Goal: Communication & Community: Answer question/provide support

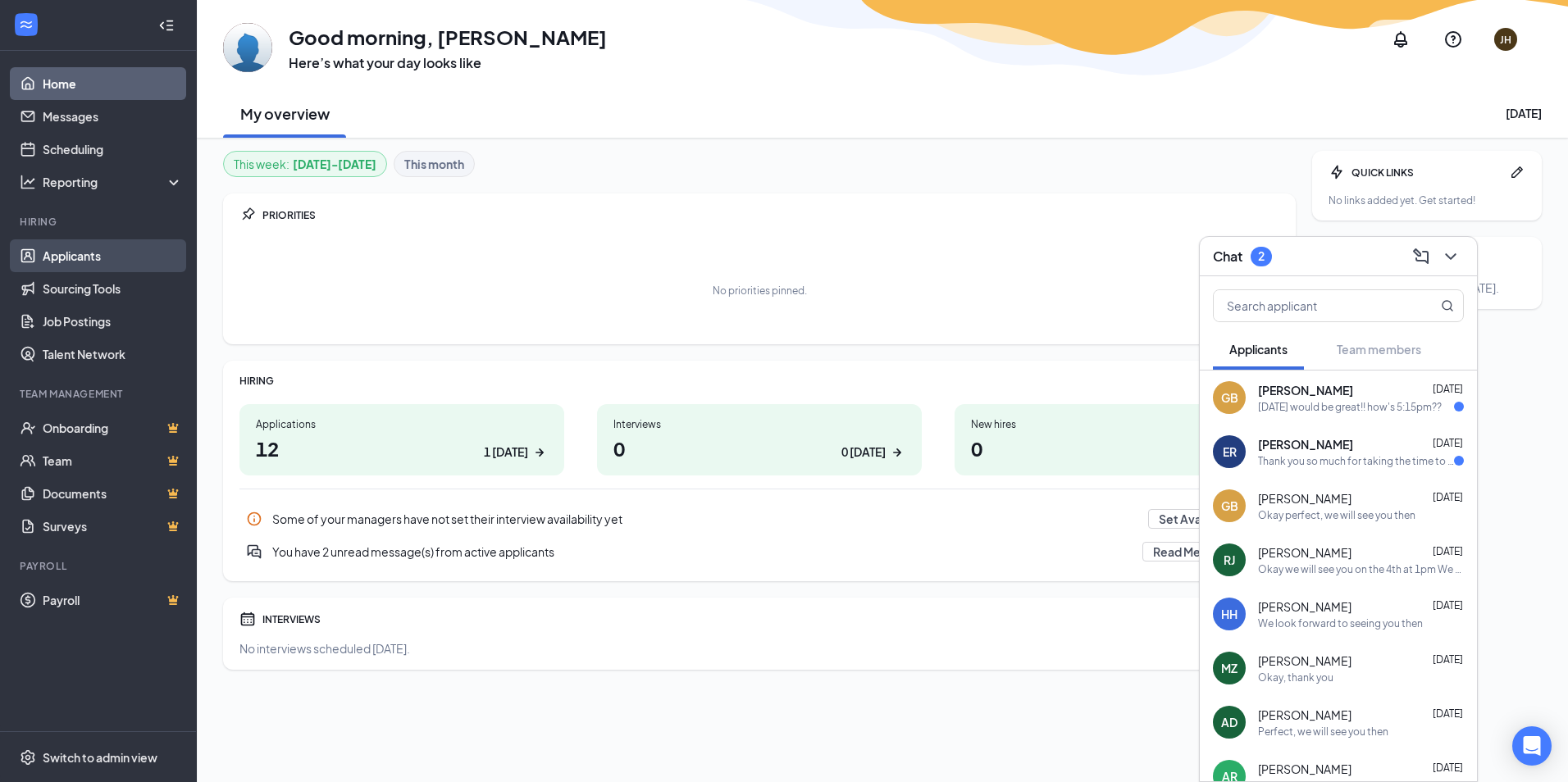
click at [91, 243] on link "Applicants" at bounding box center [112, 256] width 140 height 33
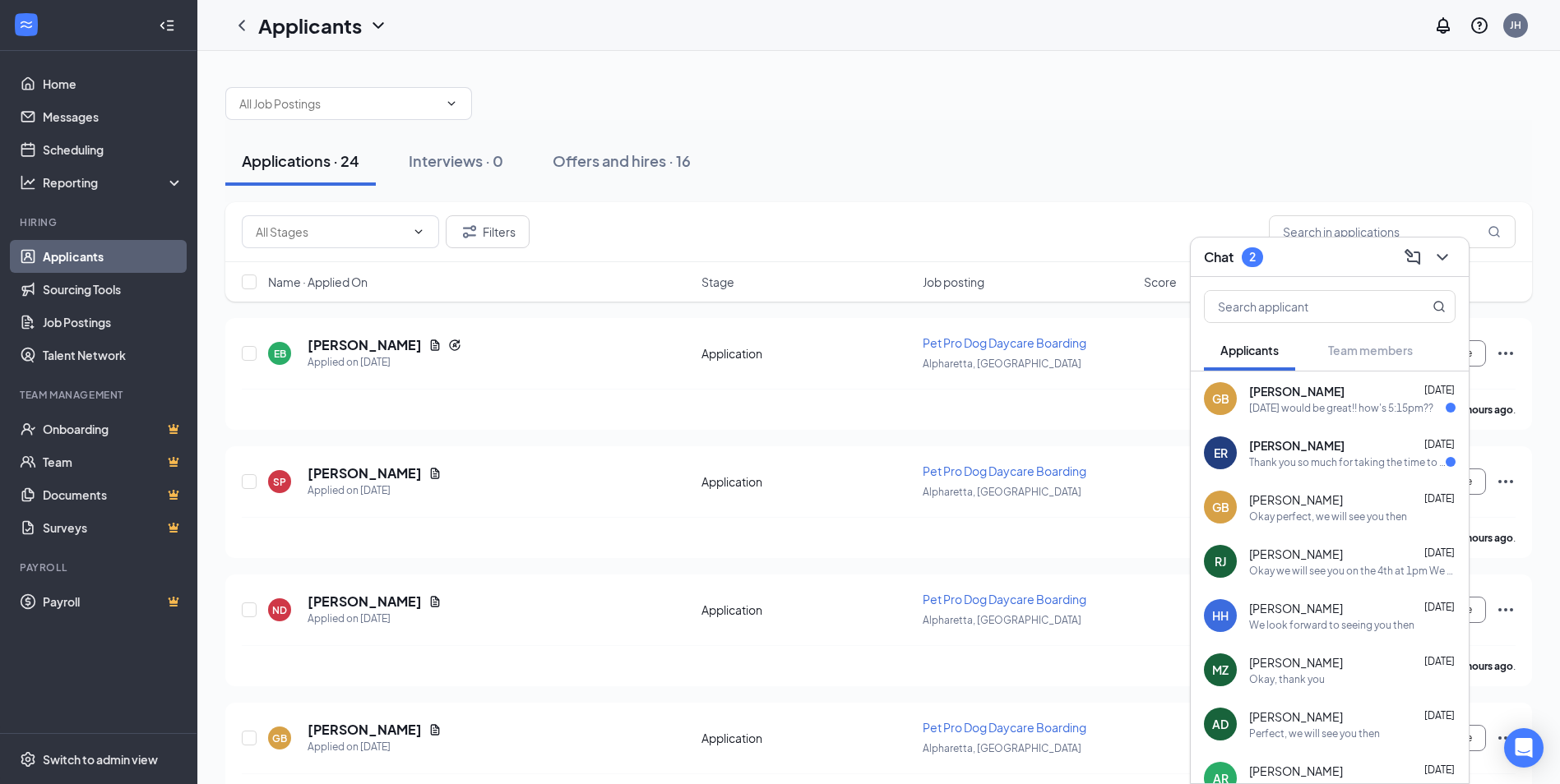
click at [1353, 402] on div "[DATE] would be great!! how's 5:15pm??" at bounding box center [1341, 408] width 184 height 14
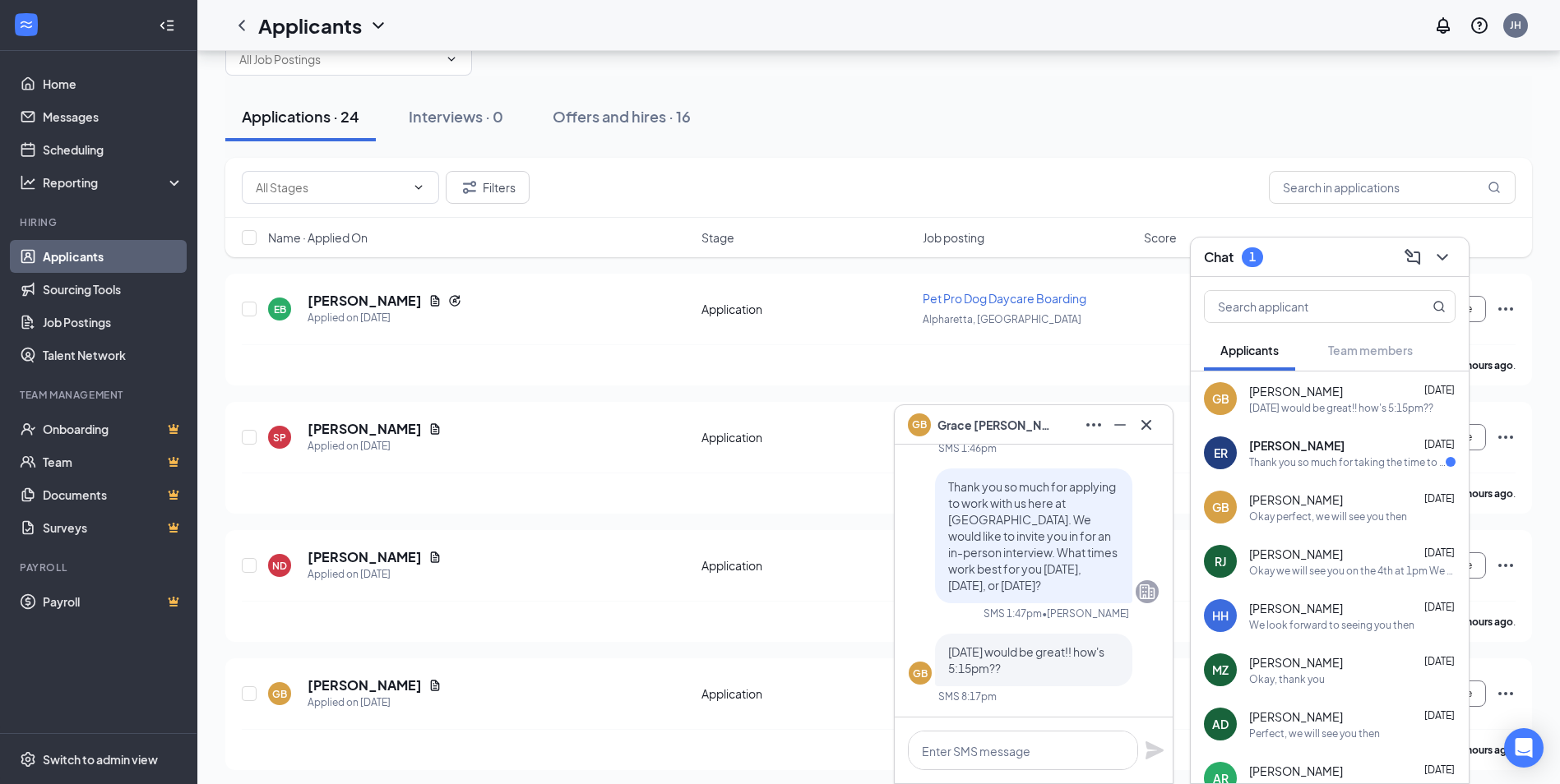
scroll to position [82, 0]
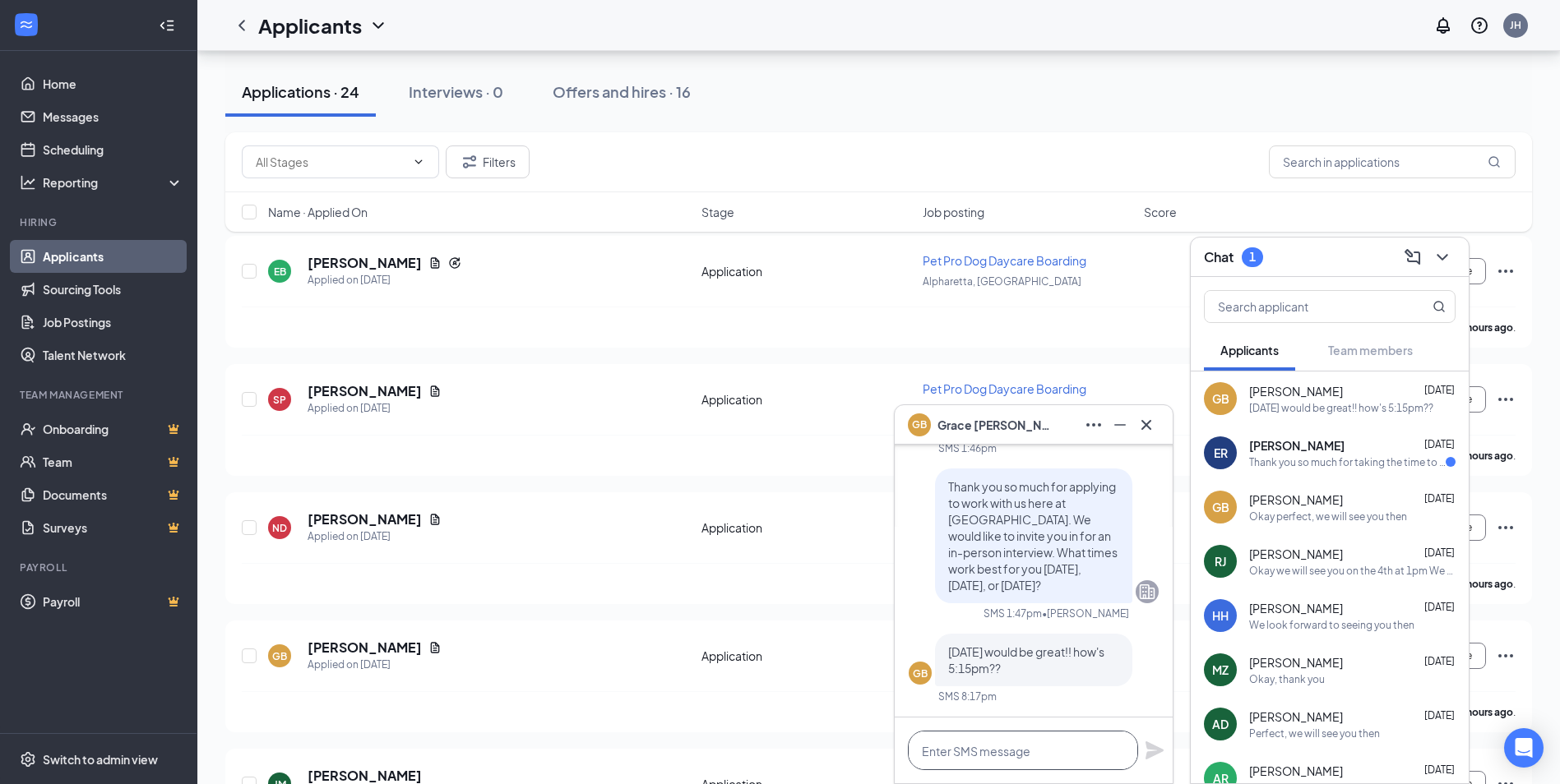
click at [1042, 752] on textarea at bounding box center [1023, 750] width 230 height 40
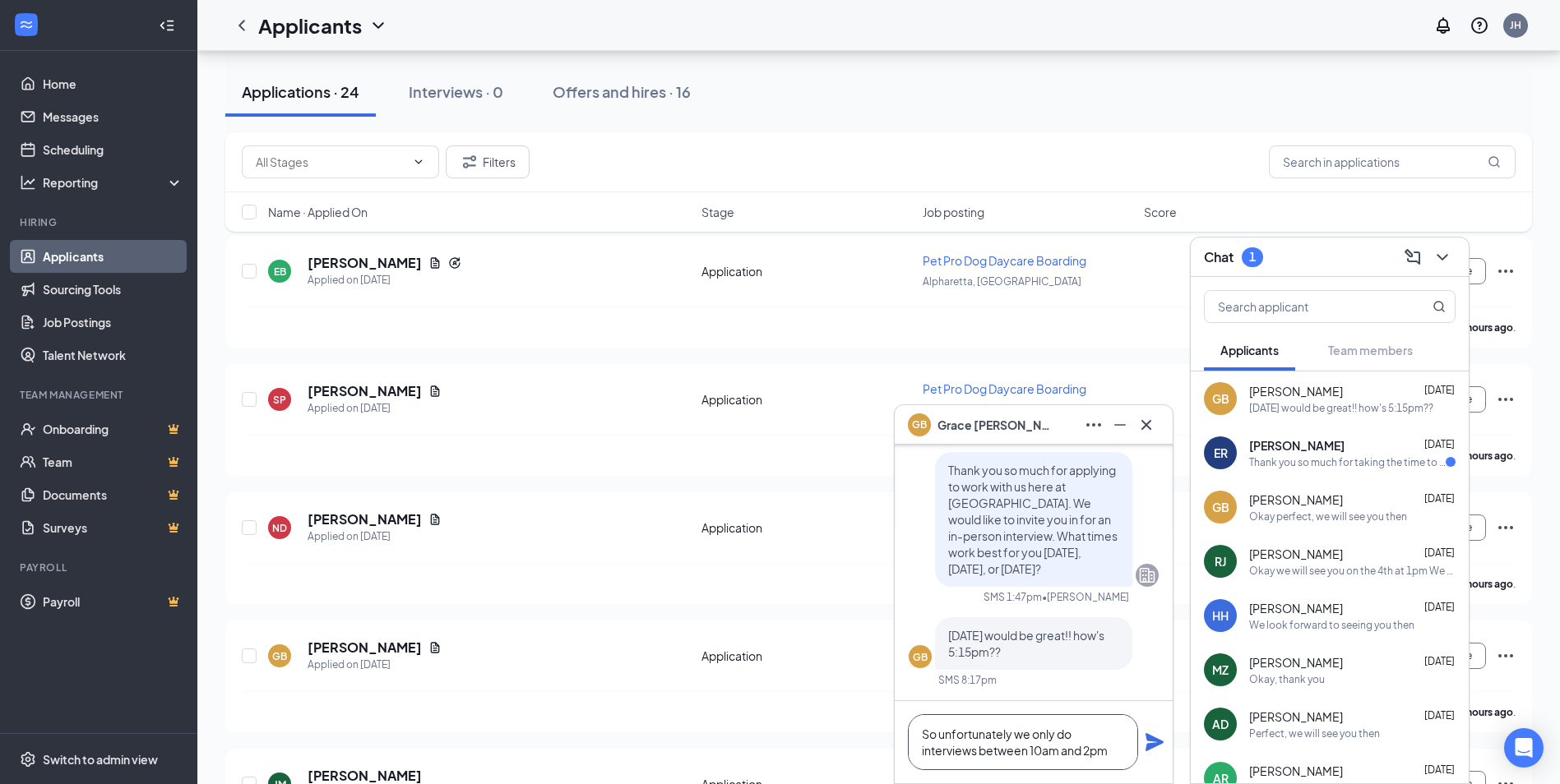
type textarea "So unfortunately we only do interviews between 10am and 2pm"
click at [1149, 736] on icon "Plane" at bounding box center [1155, 742] width 18 height 18
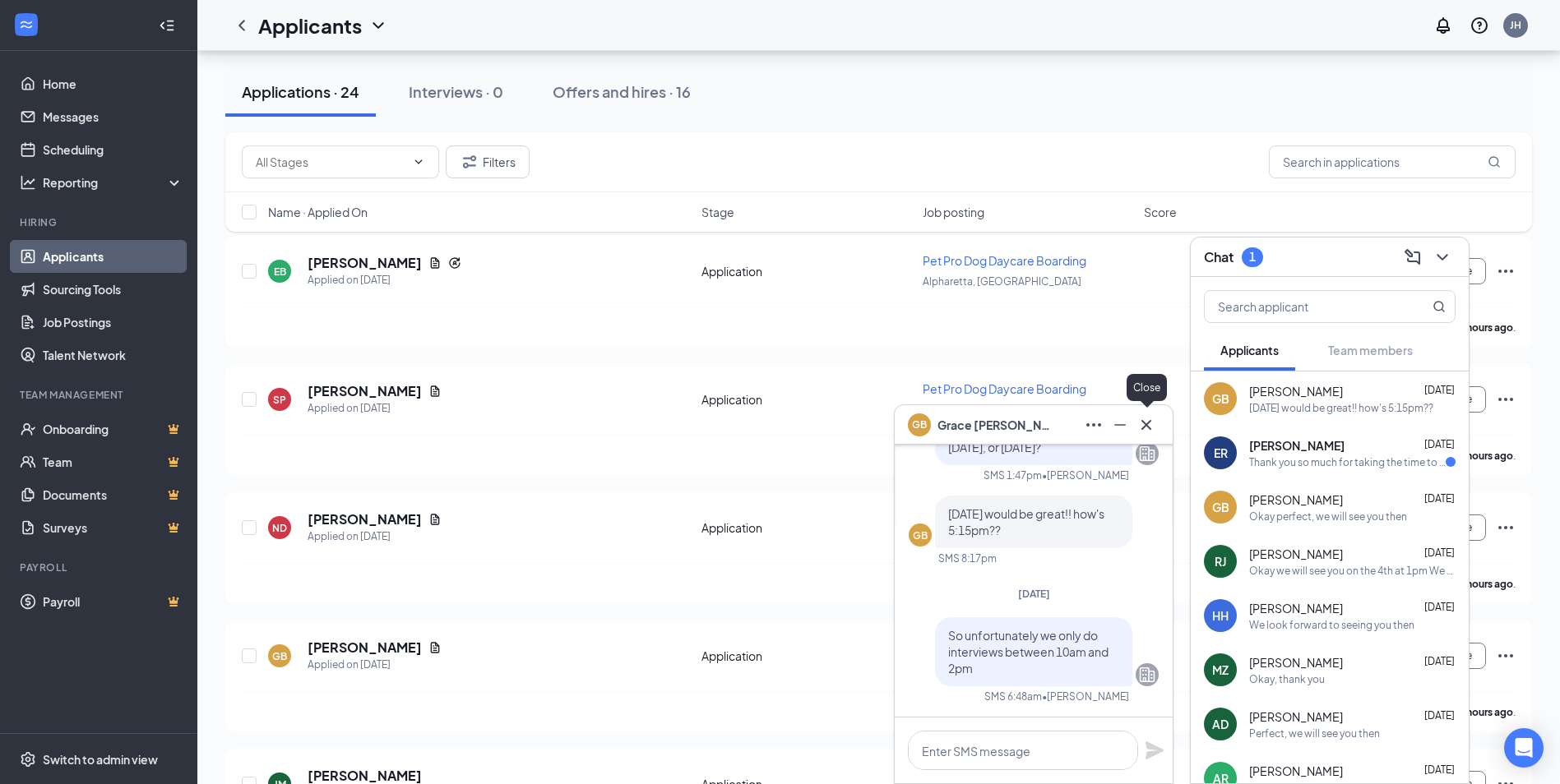
click at [1147, 427] on icon "Cross" at bounding box center [1146, 424] width 19 height 19
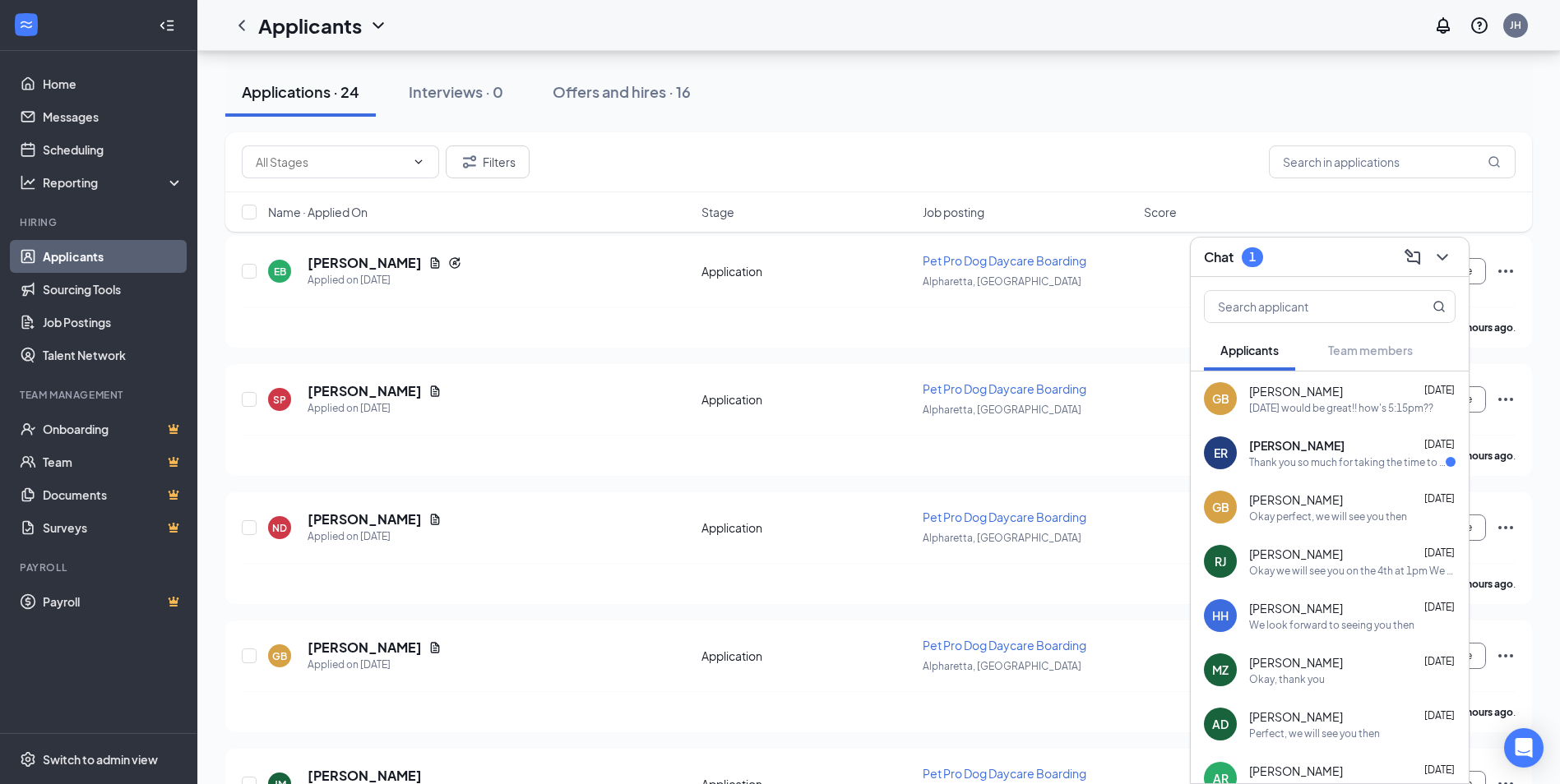
click at [1382, 437] on div "[PERSON_NAME] [DATE]" at bounding box center [1352, 445] width 206 height 16
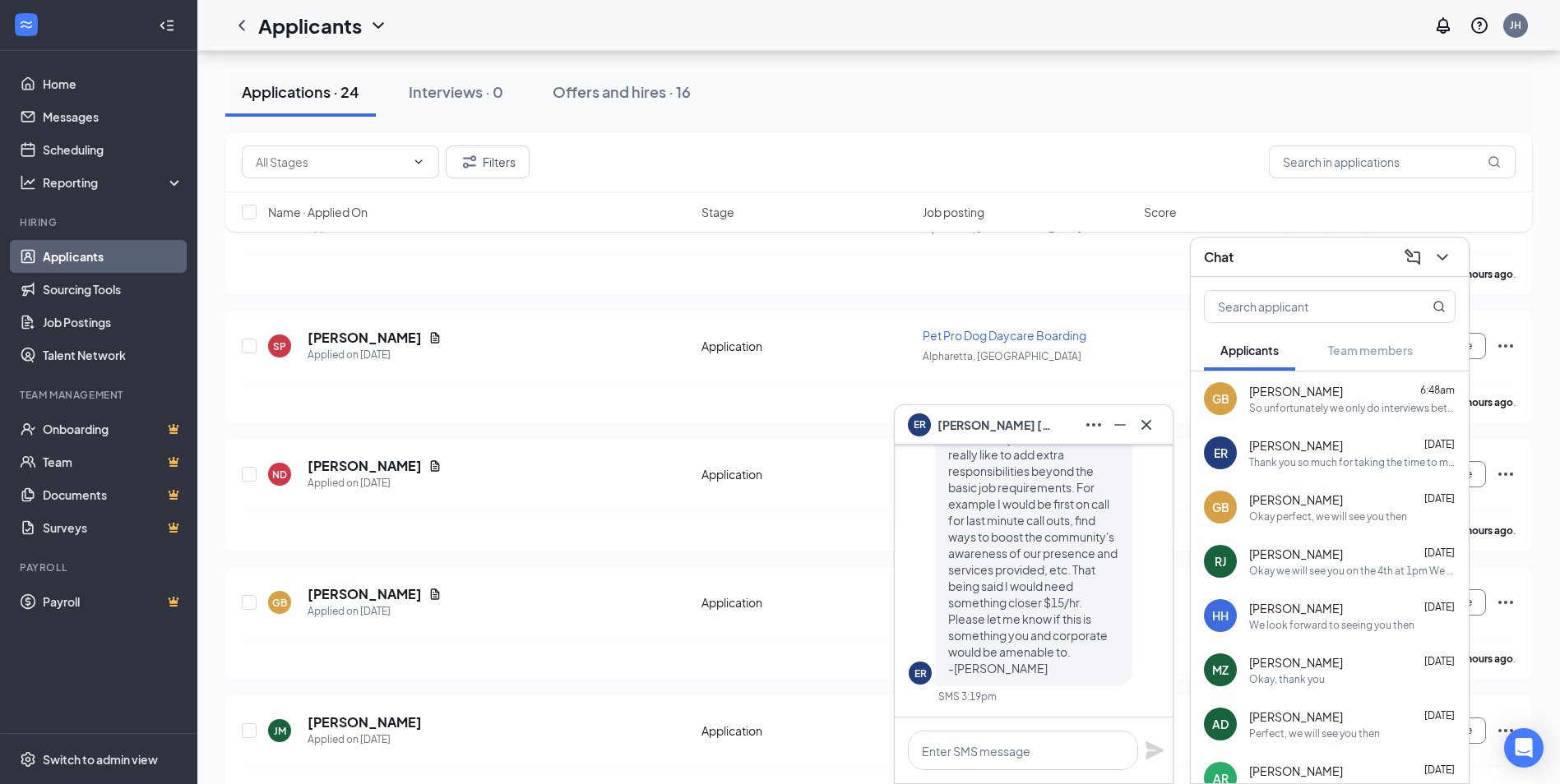
scroll to position [164, 0]
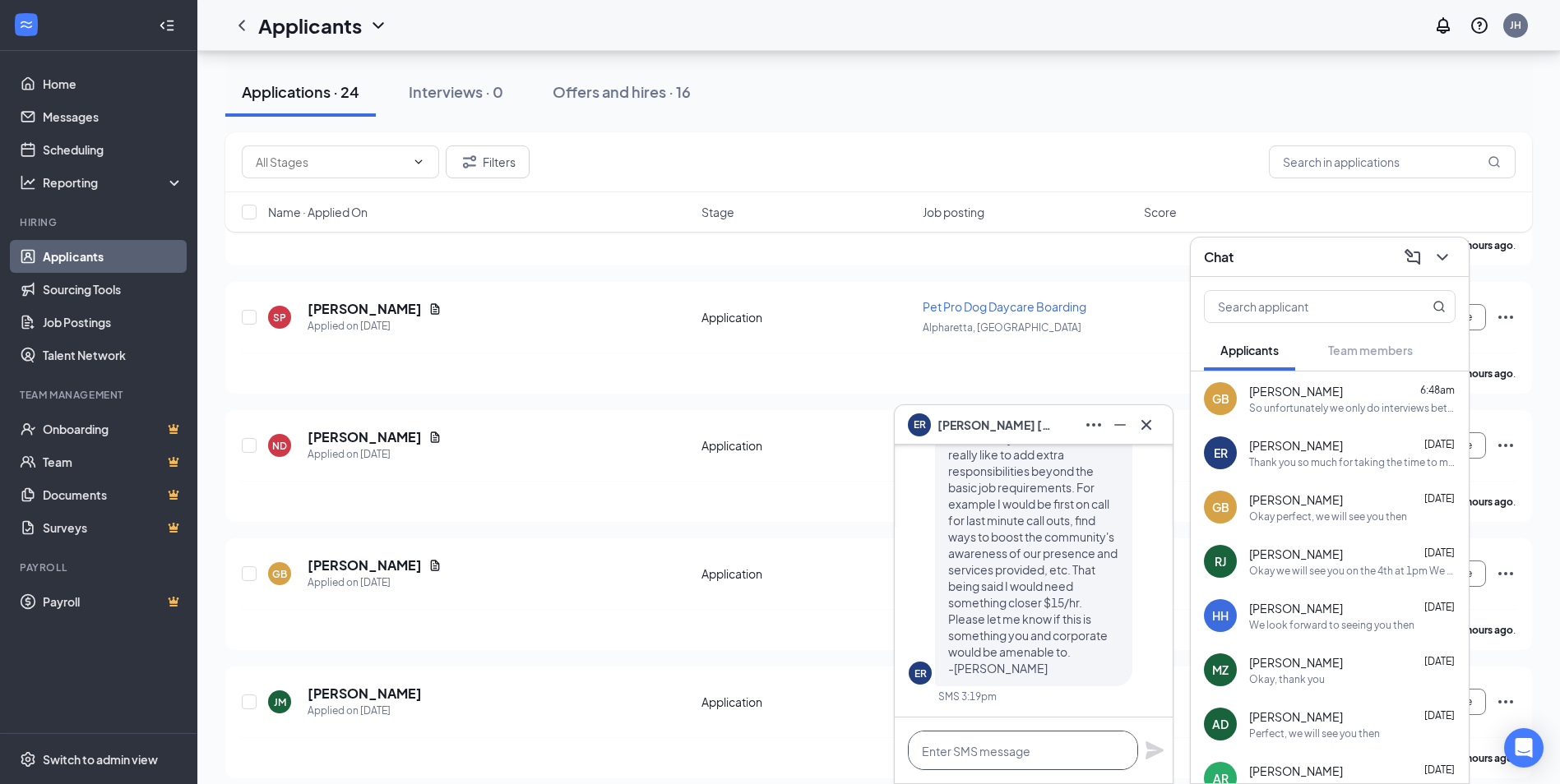
click at [1040, 742] on textarea at bounding box center [1023, 750] width 230 height 40
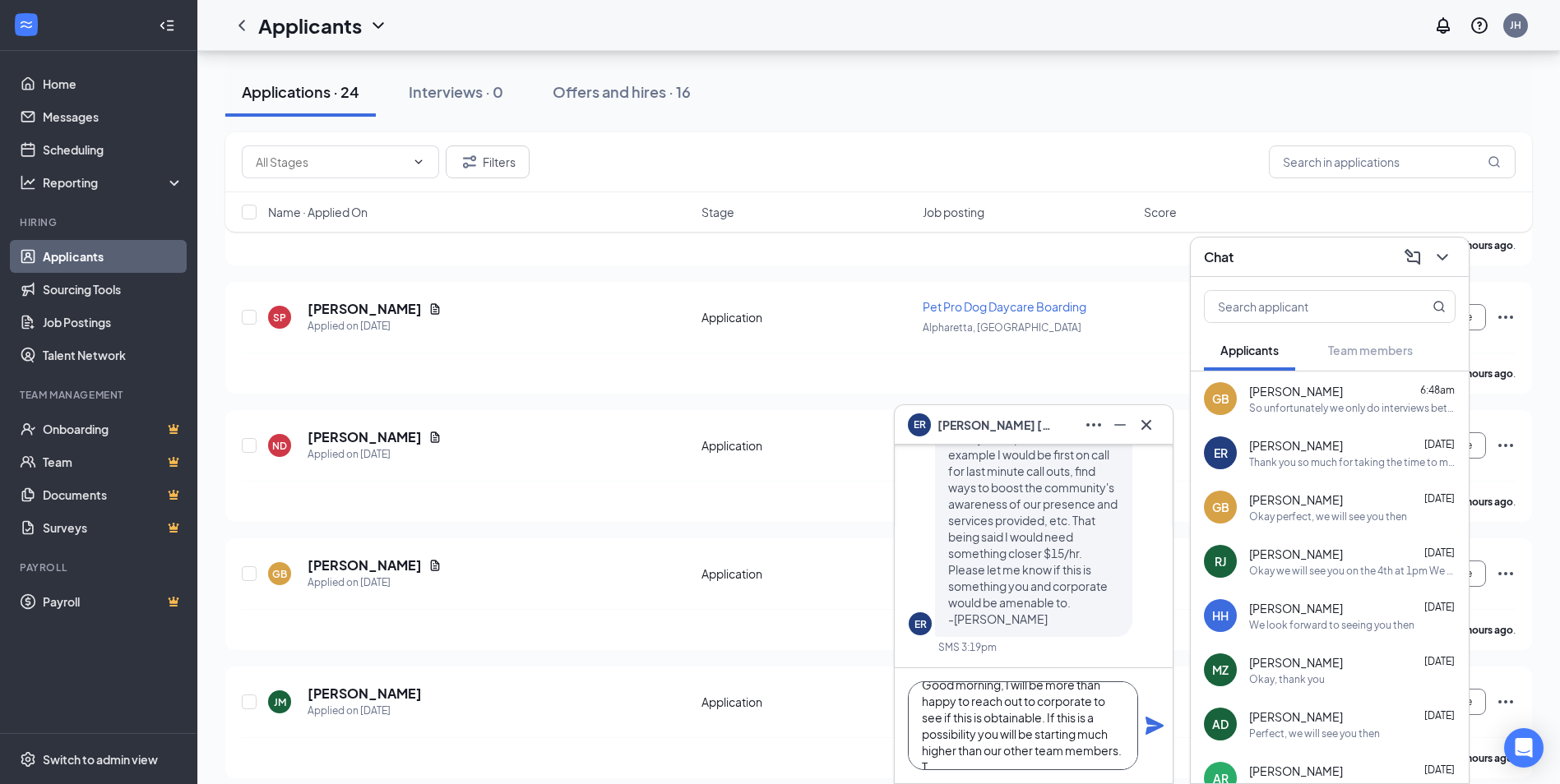
scroll to position [34, 0]
click at [944, 716] on textarea "Good morning, I will be more than happy to reach out to corporate to see if thi…" at bounding box center [1023, 726] width 230 height 89
click at [1062, 761] on textarea "Good morning, I will be more than happy to reach out to corporate to see if thi…" at bounding box center [1023, 726] width 230 height 89
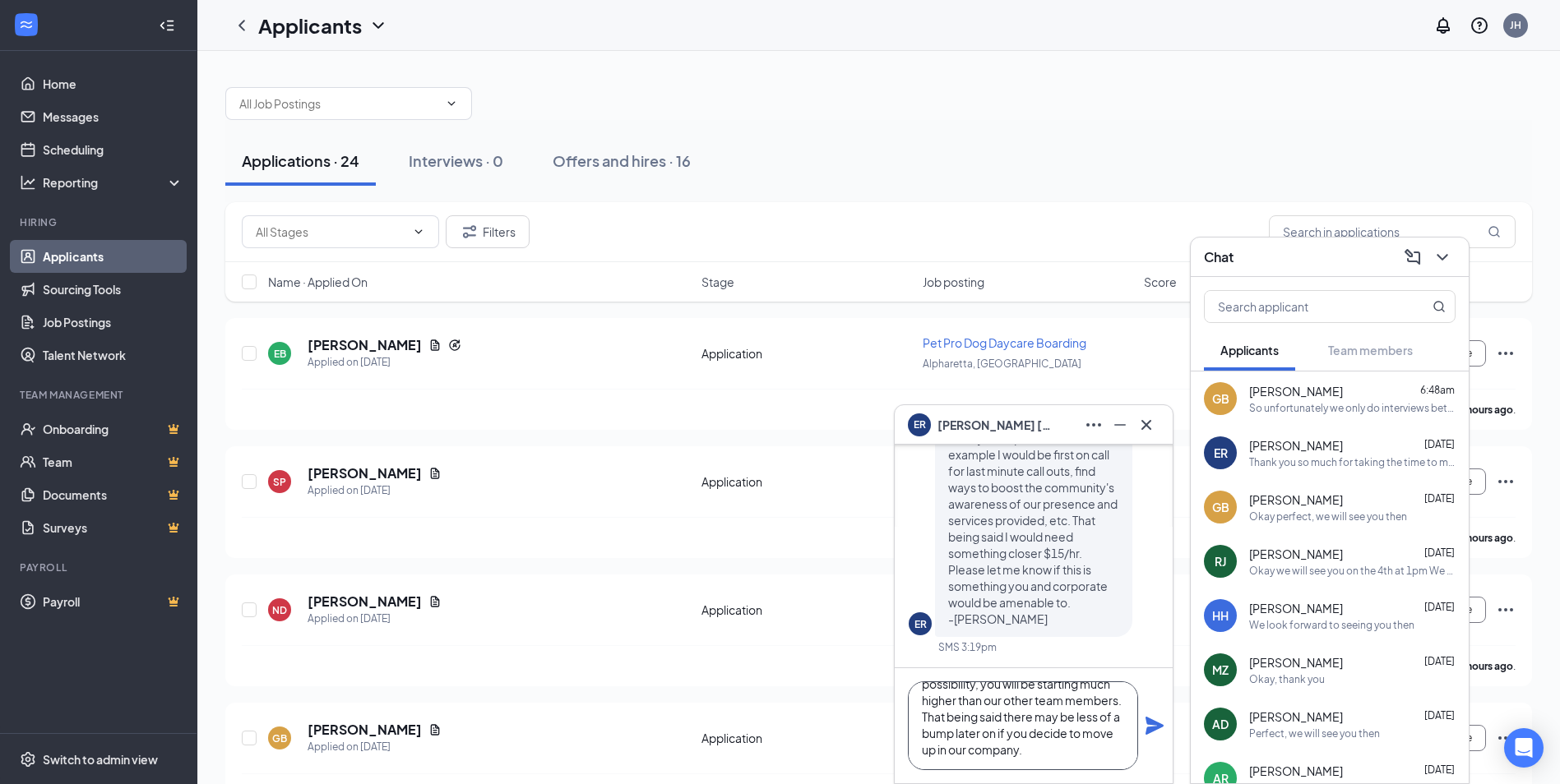
scroll to position [0, 0]
drag, startPoint x: 1025, startPoint y: 746, endPoint x: 1045, endPoint y: 733, distance: 23.9
click at [1045, 733] on textarea "Good morning, I will be more than happy to reach out to corporate to see if thi…" at bounding box center [1023, 726] width 230 height 89
click at [979, 735] on textarea "Good morning, I will be more than happy to reach out to corporate to see if thi…" at bounding box center [1023, 726] width 230 height 89
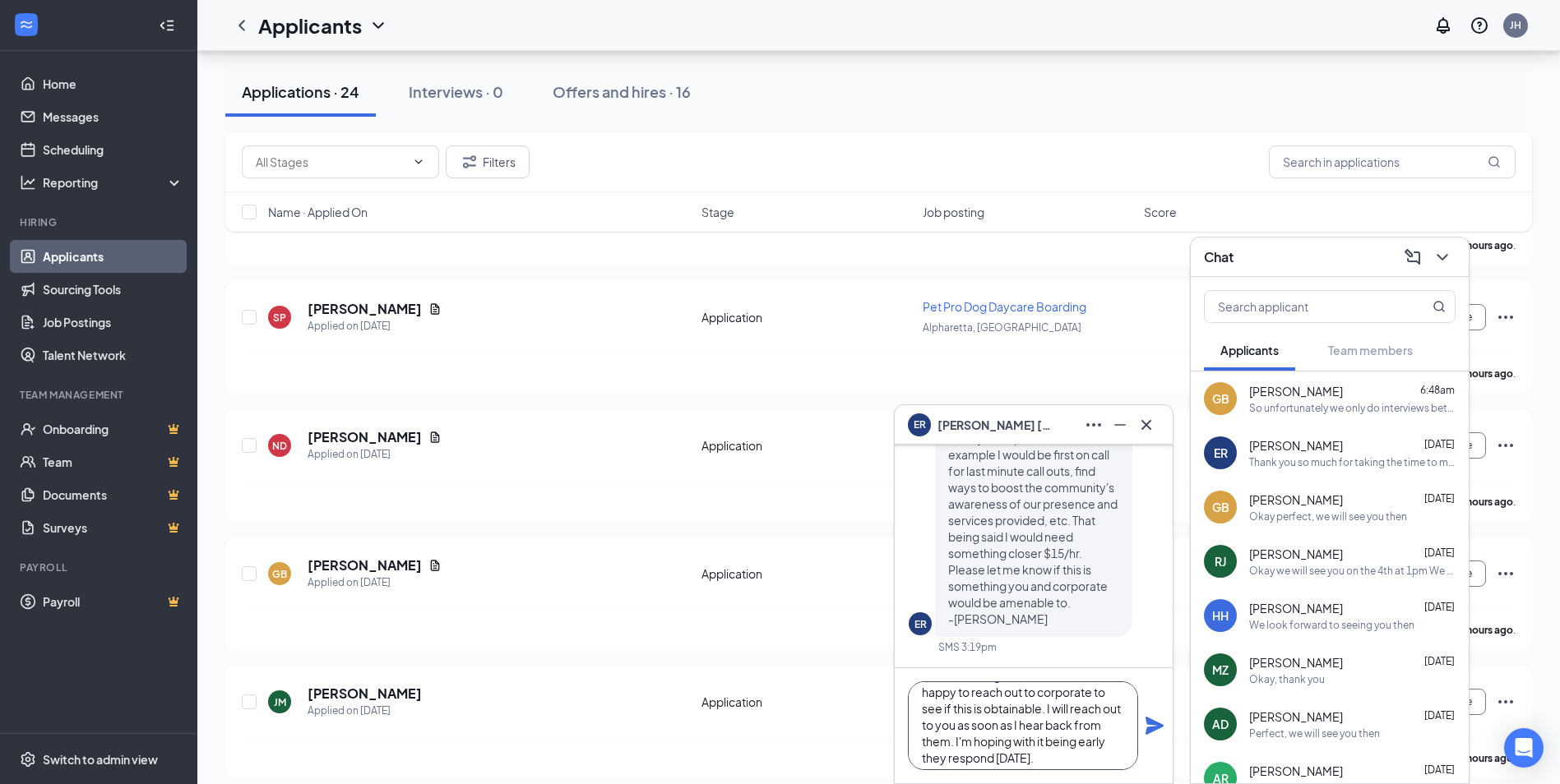
scroll to position [51, 0]
click at [943, 738] on textarea "Good morning, I will be more than happy to reach out to corporate to see if thi…" at bounding box center [1023, 726] width 230 height 89
drag, startPoint x: 1049, startPoint y: 740, endPoint x: 924, endPoint y: 731, distance: 125.3
click at [924, 731] on textarea "Good morning, I will be more than happy to reach out to corporate to see if thi…" at bounding box center [1023, 726] width 230 height 89
click at [1030, 717] on textarea "Good morning, I will be more than happy to reach out to corporate to see if thi…" at bounding box center [1023, 726] width 230 height 89
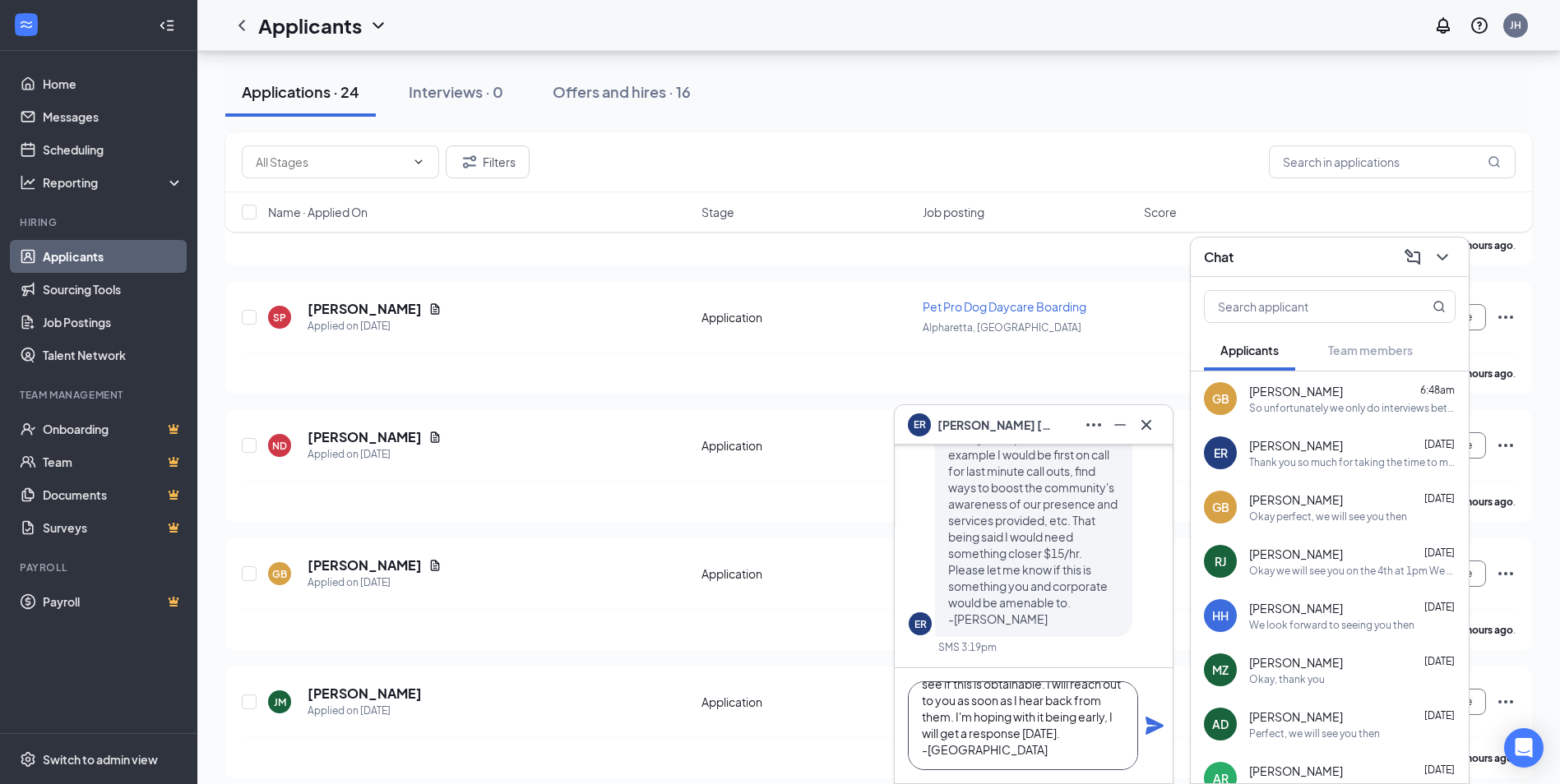
type textarea "Good morning, I will be more than happy to reach out to corporate to see if thi…"
click at [894, 724] on div "ER [PERSON_NAME] ER [PERSON_NAME] Applicant Pet Host Front Desk • Alpharetta, […" at bounding box center [1033, 594] width 280 height 380
click at [1042, 724] on textarea "Good morning, I will be more than happy to reach out to corporate to see if thi…" at bounding box center [1023, 726] width 230 height 89
click at [1109, 741] on textarea "Good morning, I will be more than happy to reach out to corporate to see if thi…" at bounding box center [1023, 726] width 230 height 89
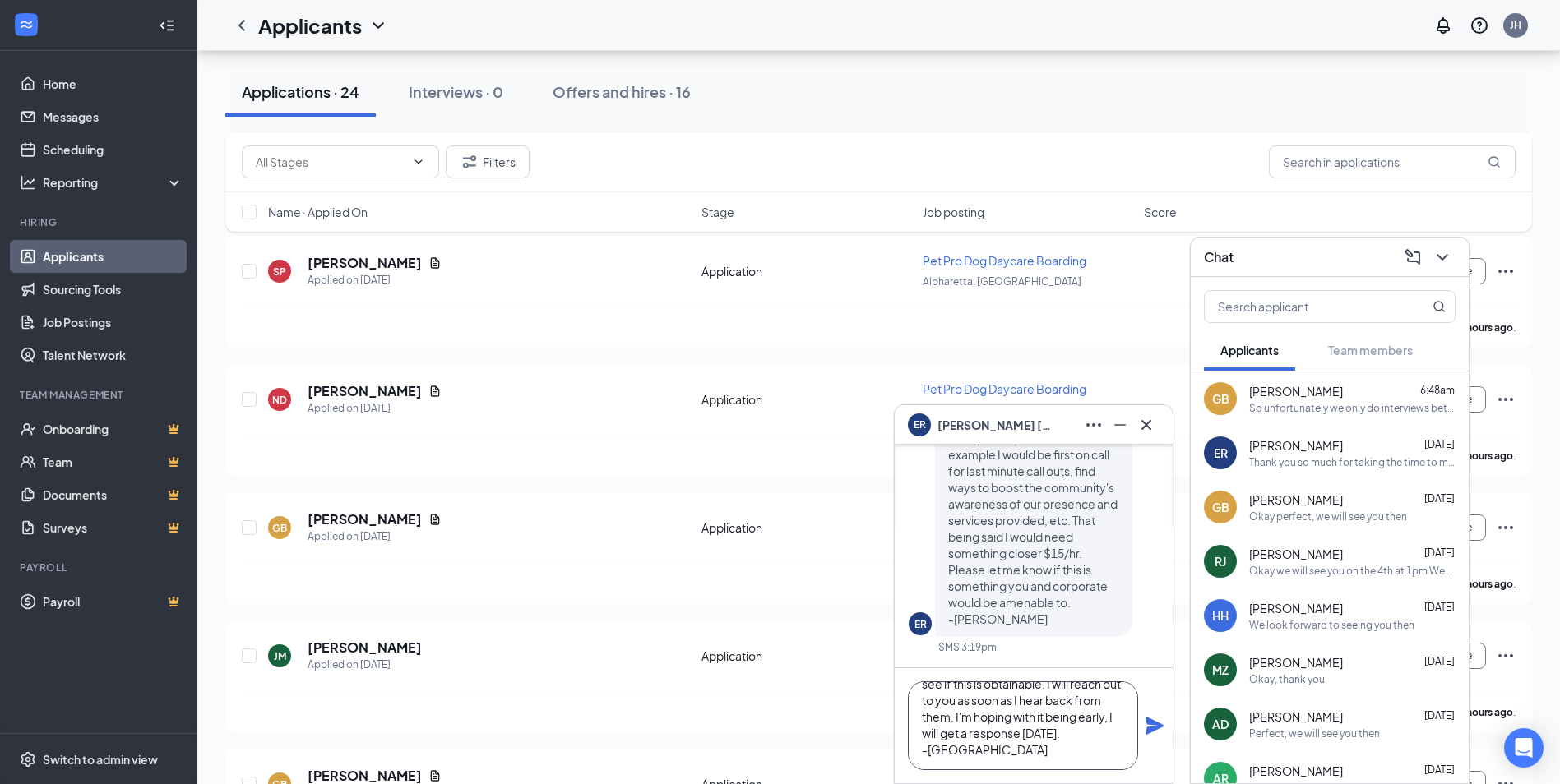
scroll to position [247, 0]
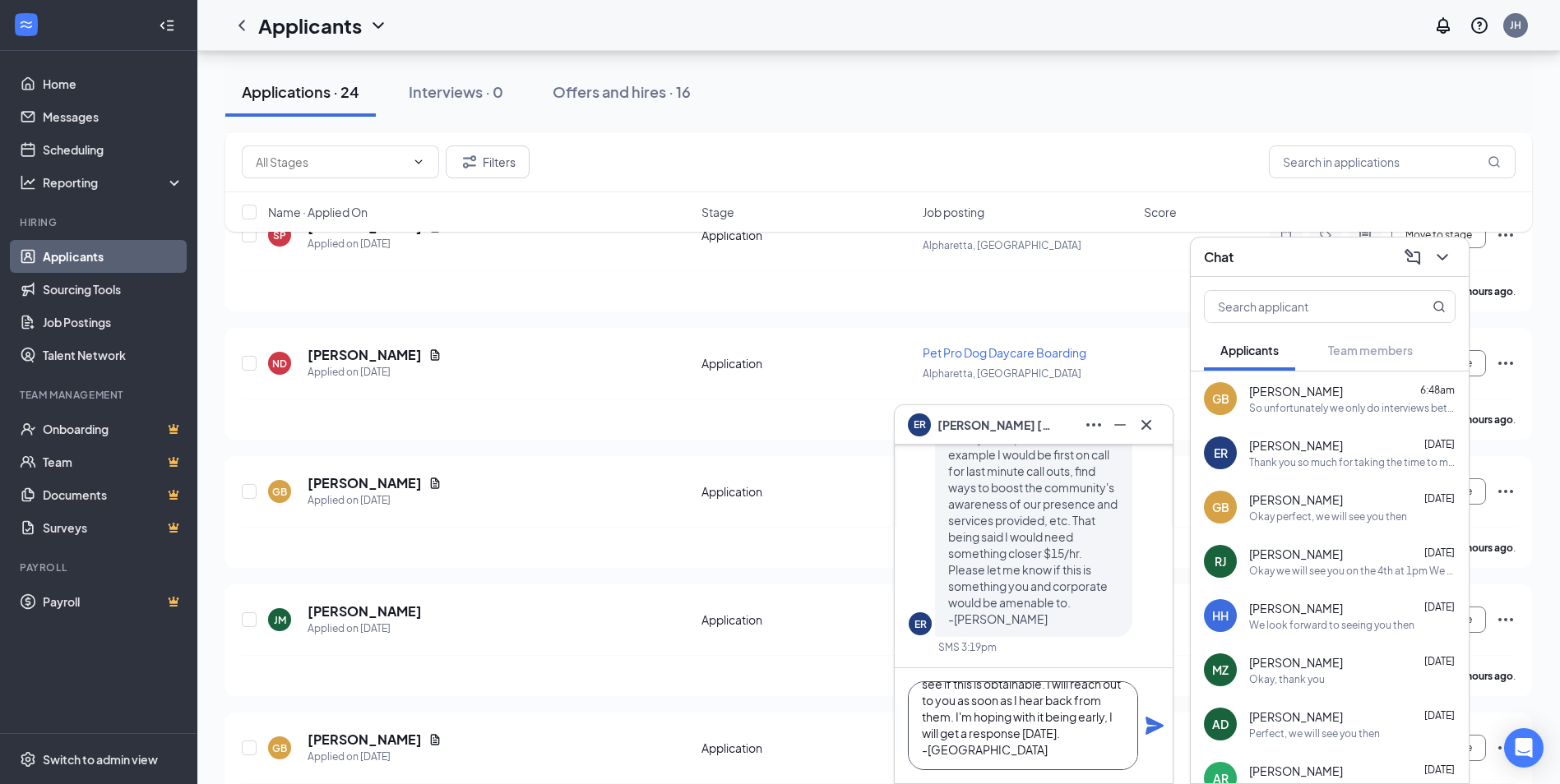
click at [1070, 761] on textarea "Good morning, I will be more than happy to reach out to corporate to see if thi…" at bounding box center [1023, 726] width 230 height 89
click at [1149, 724] on icon "Plane" at bounding box center [1155, 726] width 18 height 18
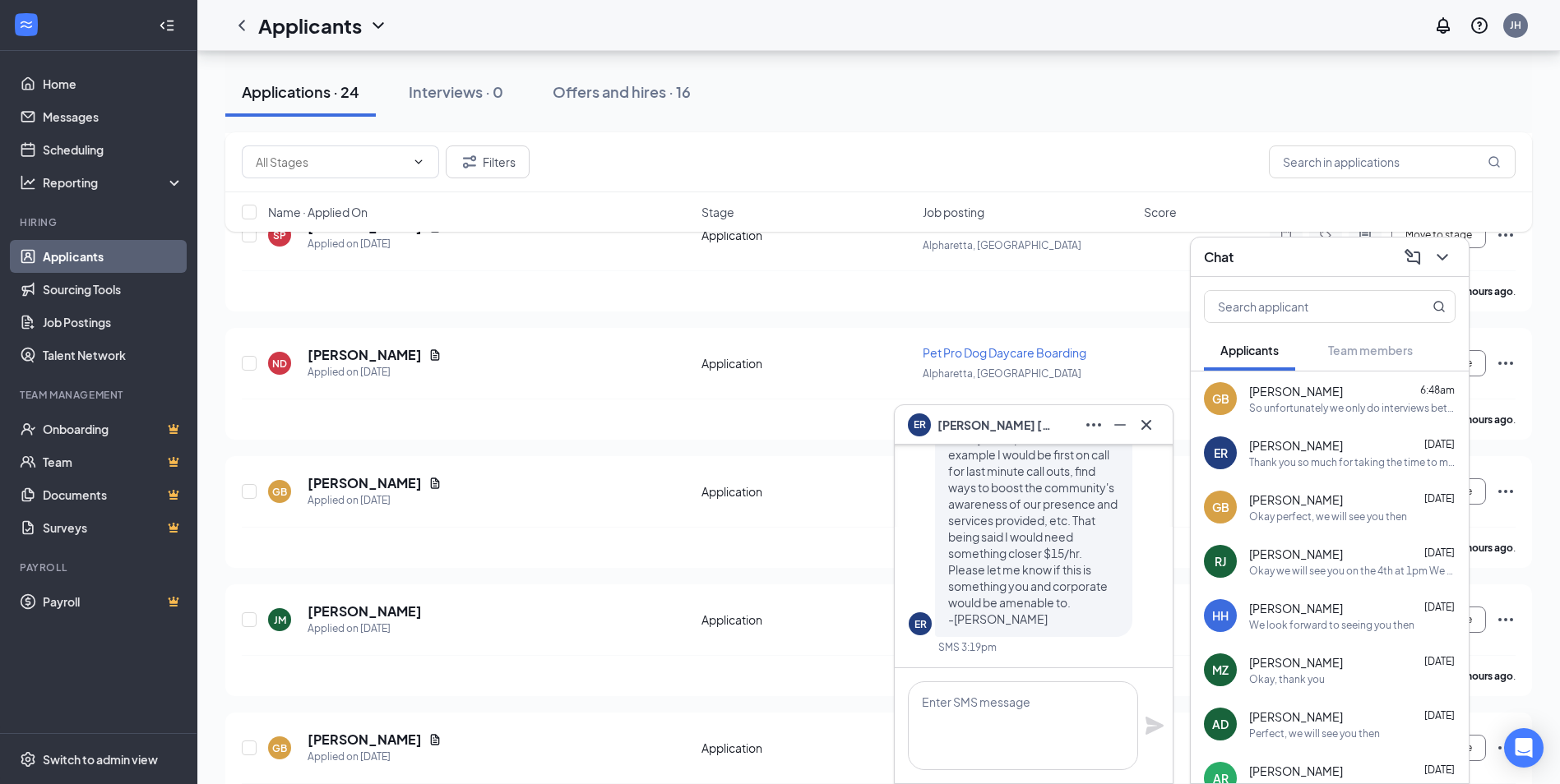
scroll to position [0, 0]
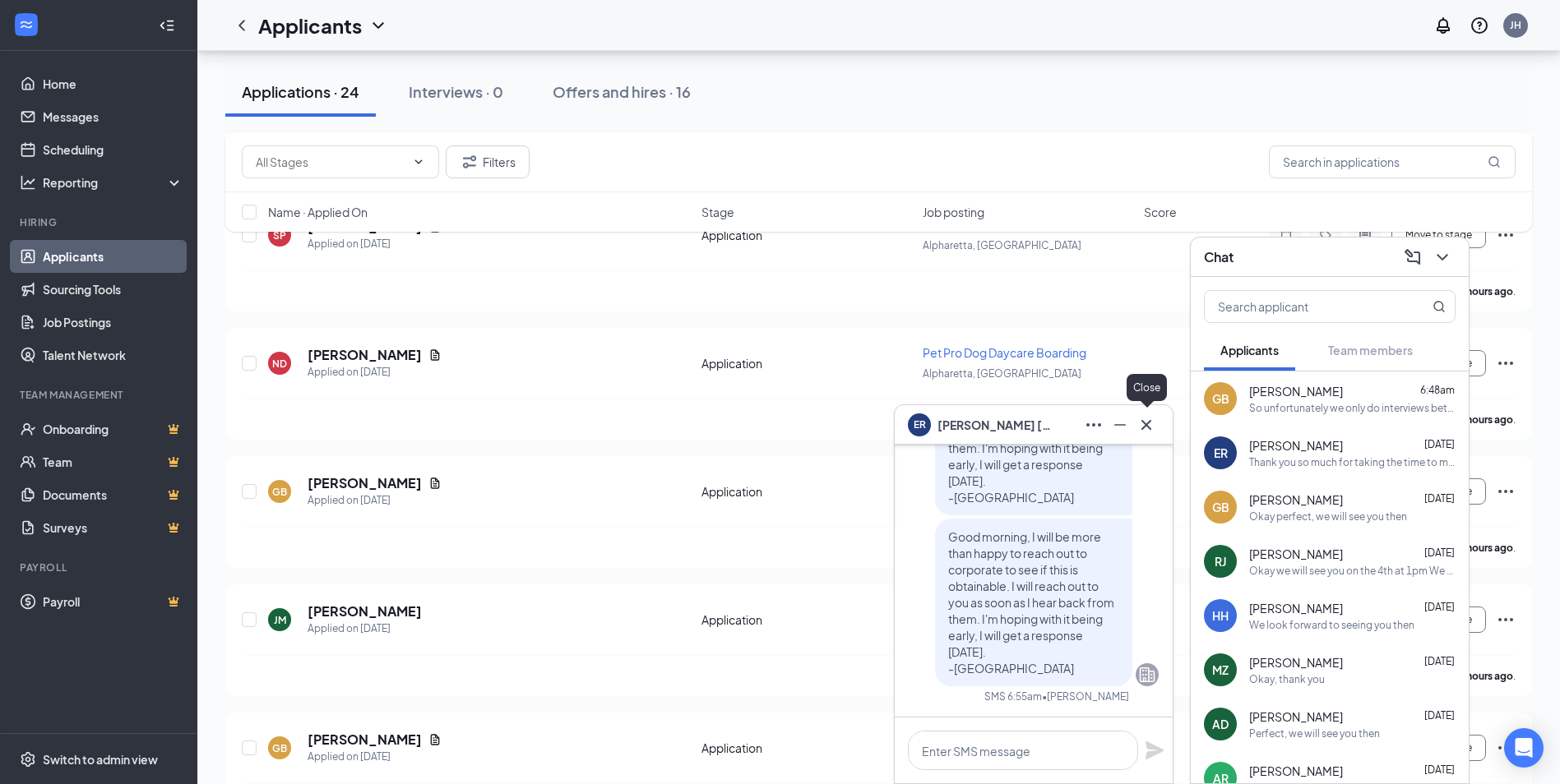
click at [1145, 426] on icon "Cross" at bounding box center [1146, 424] width 10 height 10
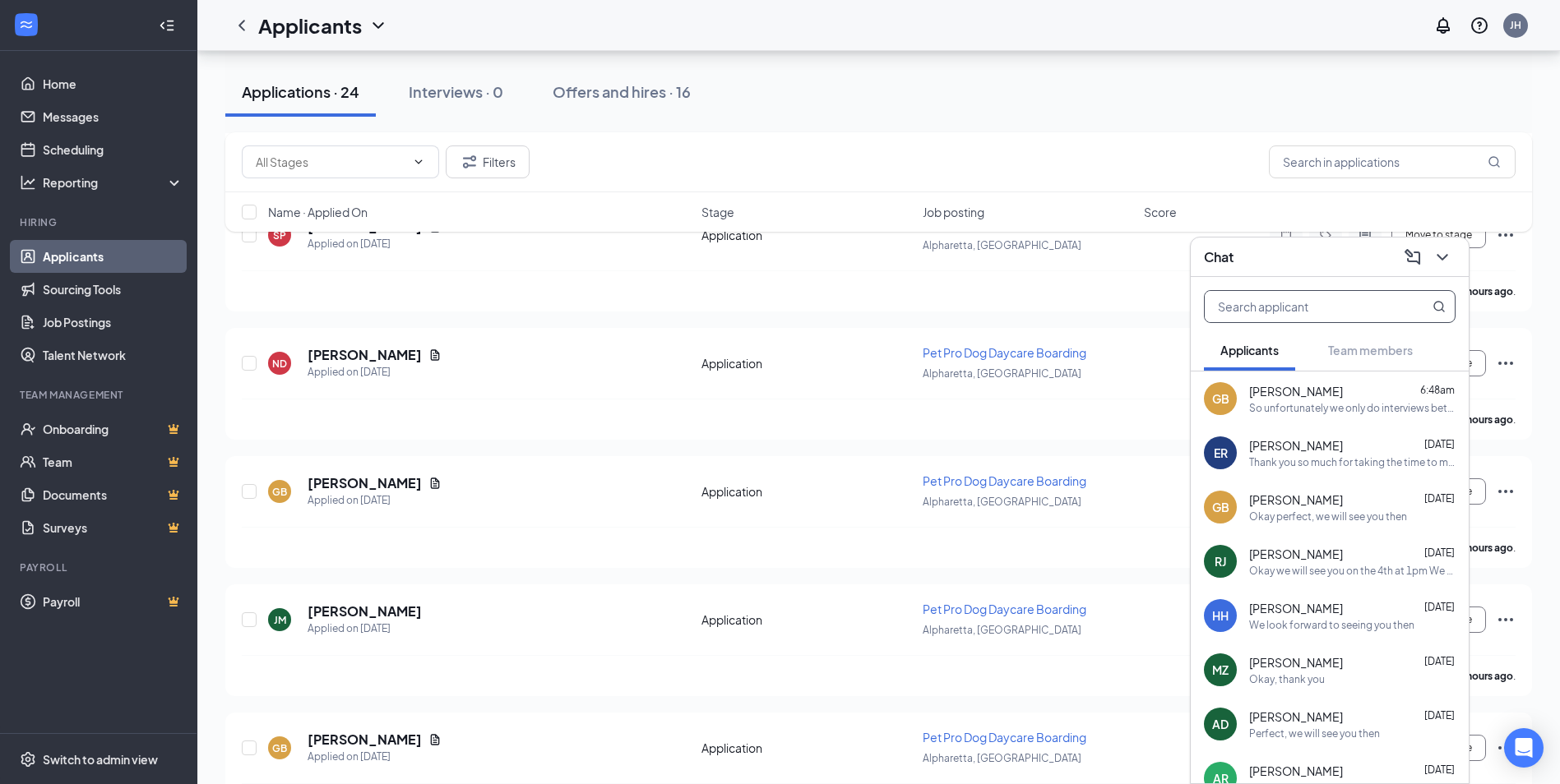
click at [1276, 294] on input "text" at bounding box center [1303, 306] width 195 height 31
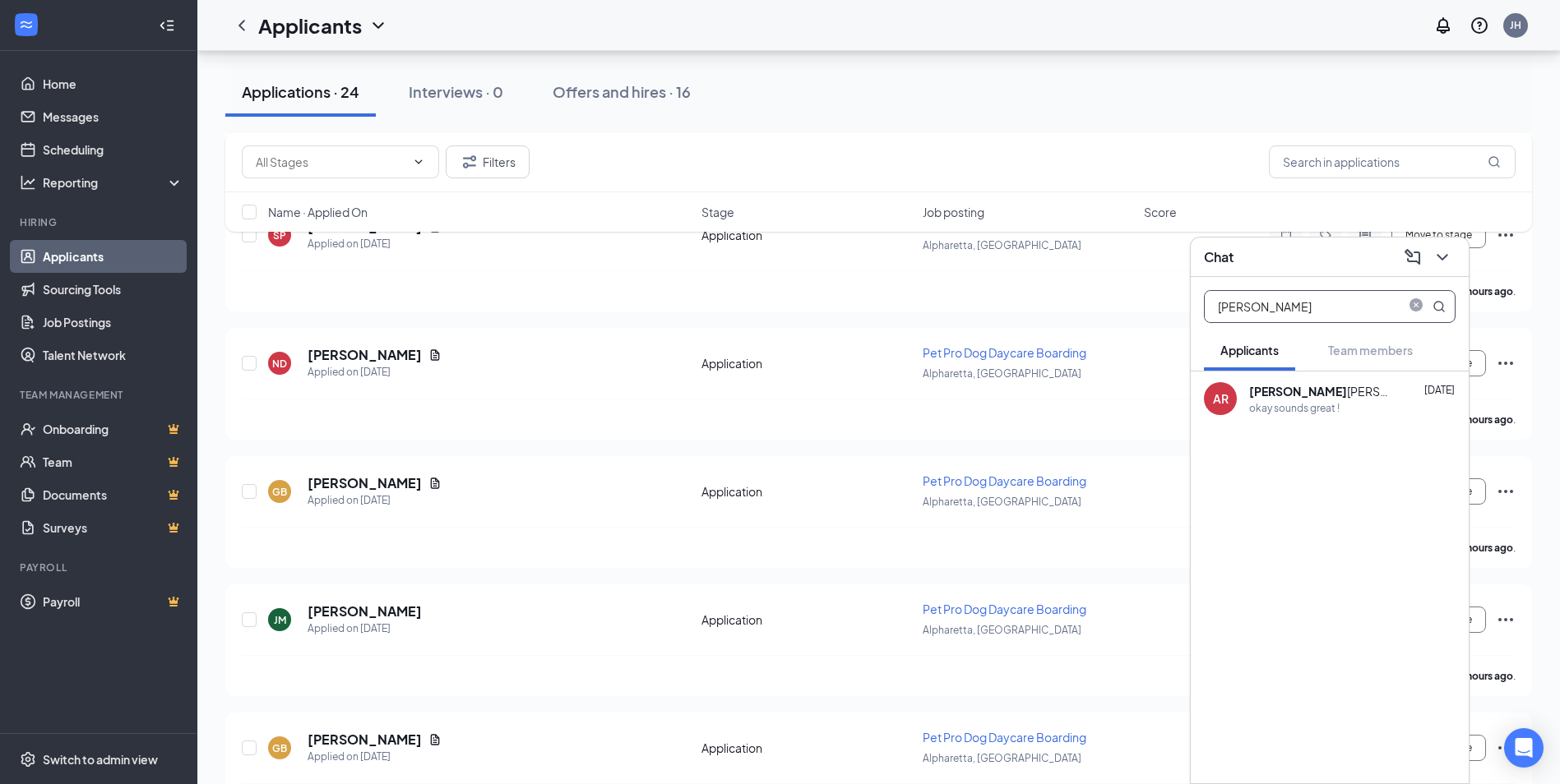
type input "[PERSON_NAME]"
click at [1314, 399] on div "[PERSON_NAME] [DATE] okay sounds great !" at bounding box center [1352, 398] width 206 height 32
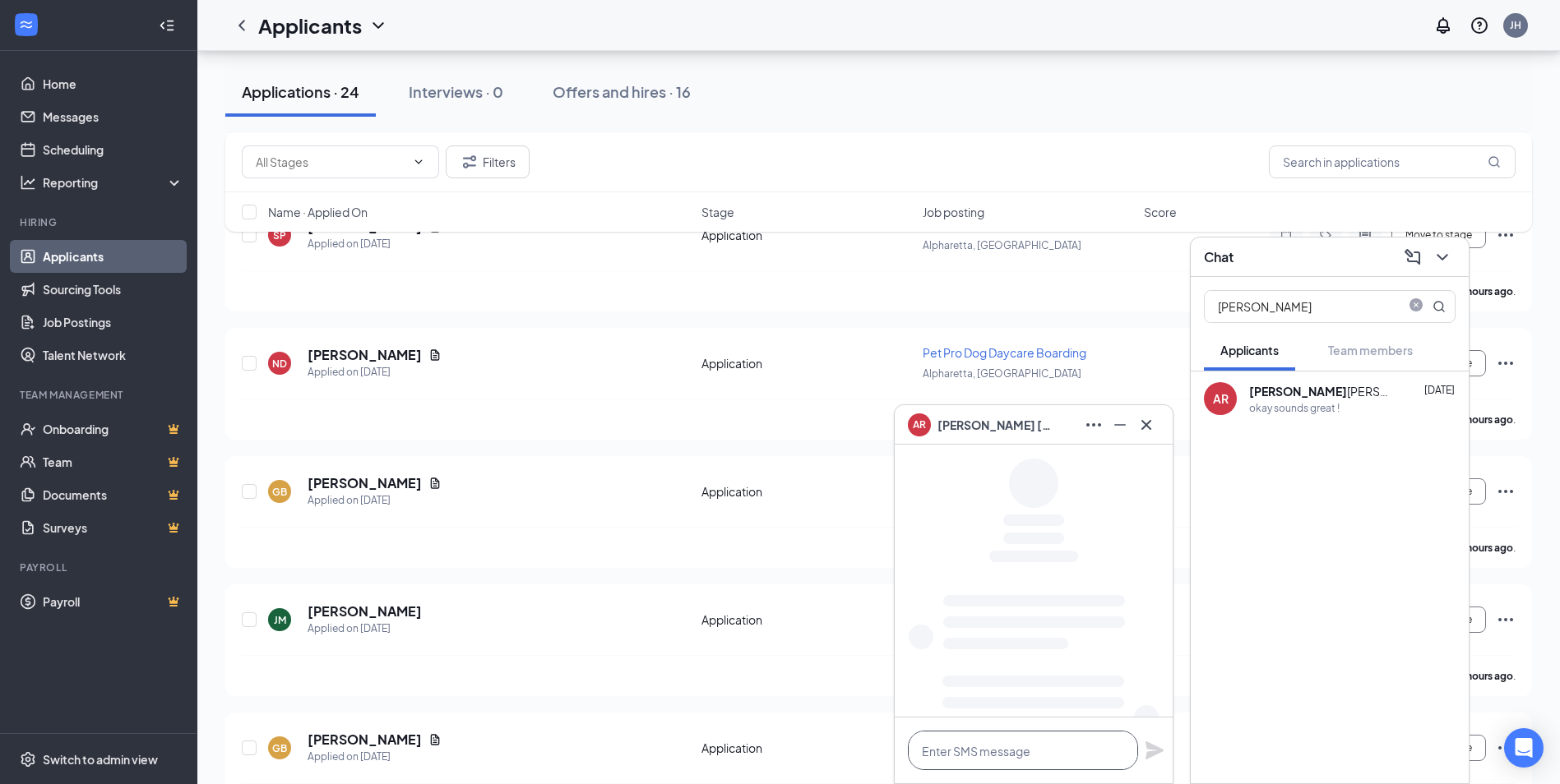
click at [1045, 757] on textarea at bounding box center [1023, 750] width 230 height 40
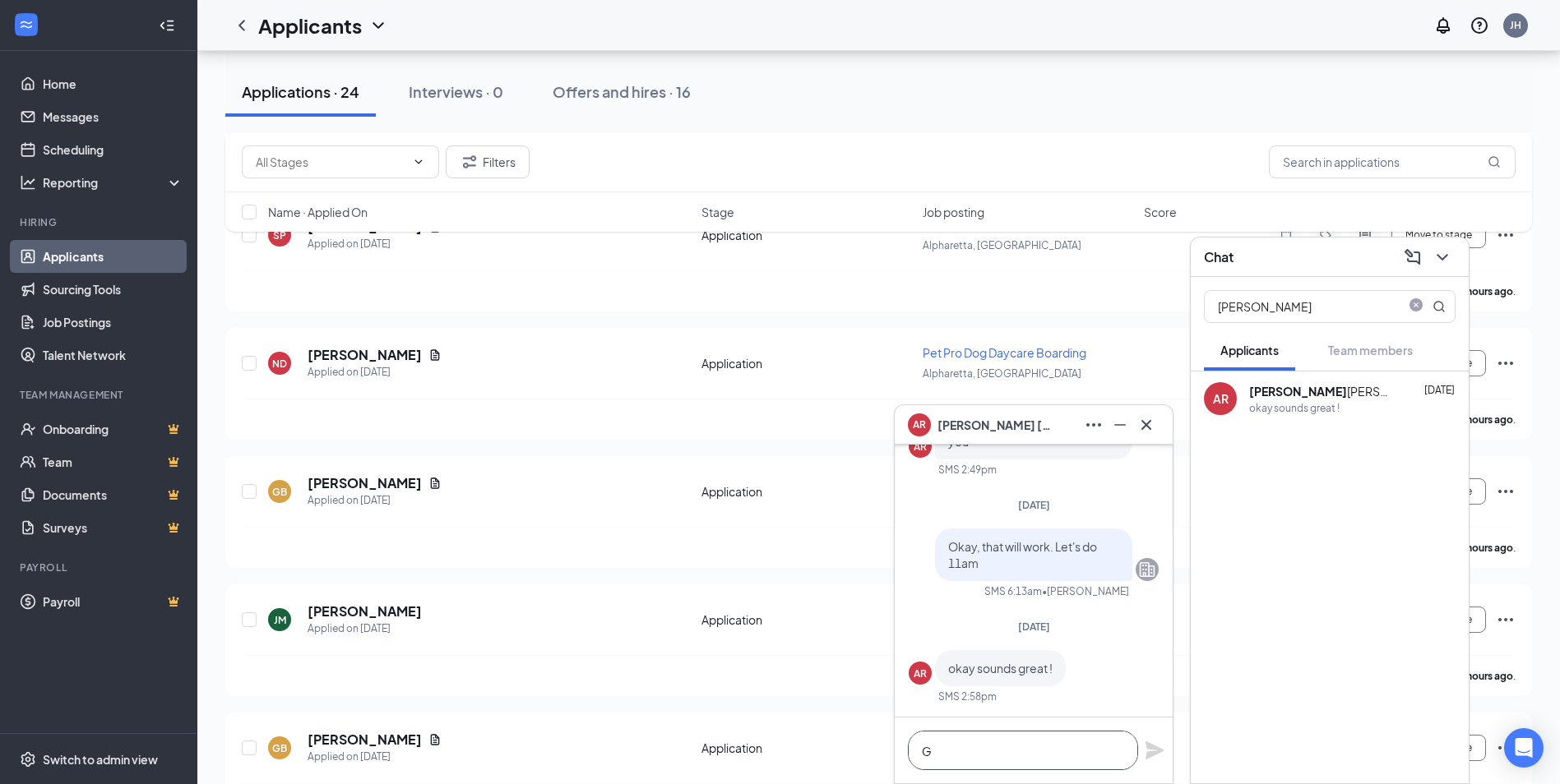
scroll to position [1, 0]
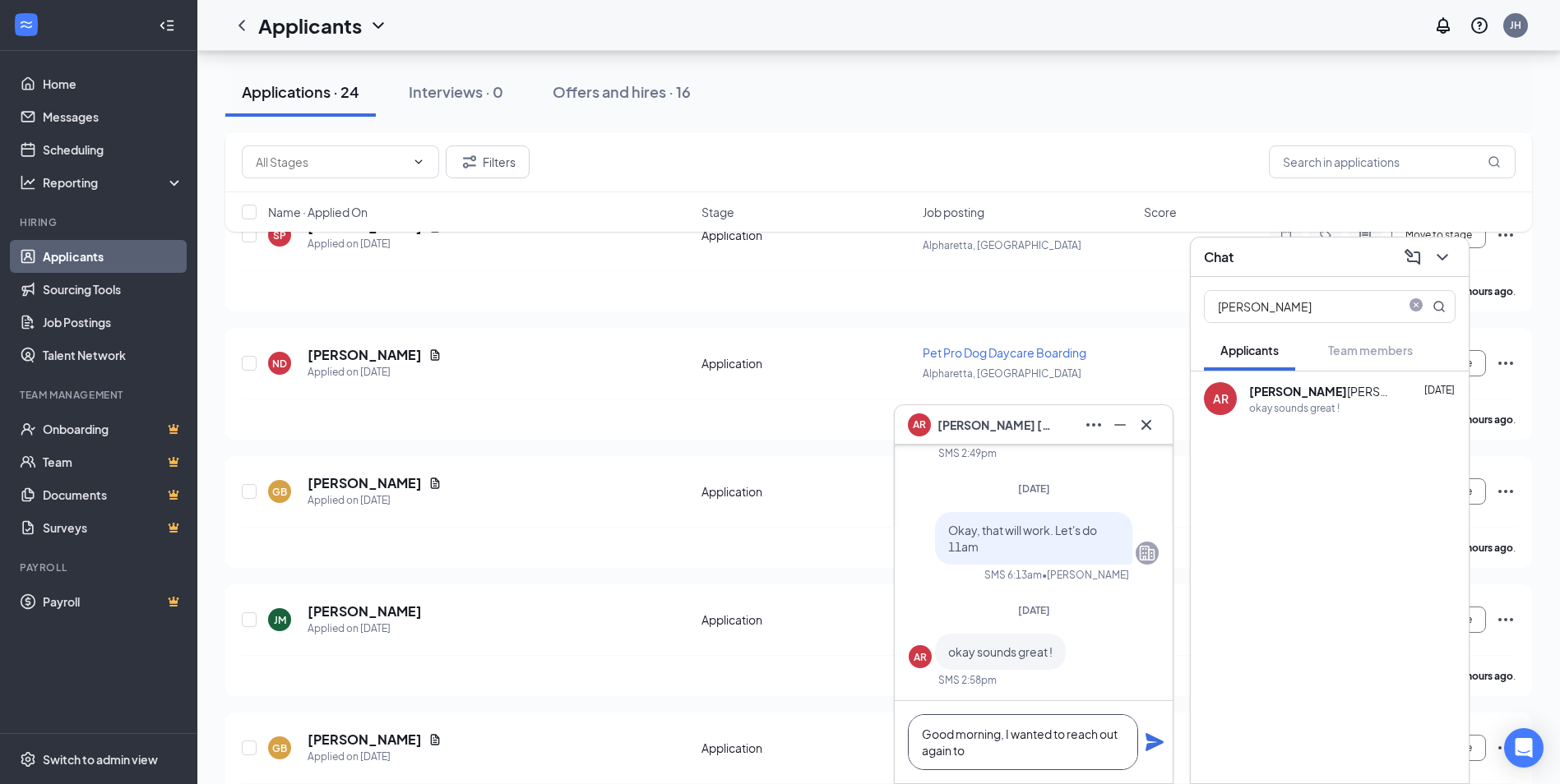
click at [1051, 756] on textarea "Good morning, I wanted to reach out again to" at bounding box center [1023, 742] width 230 height 56
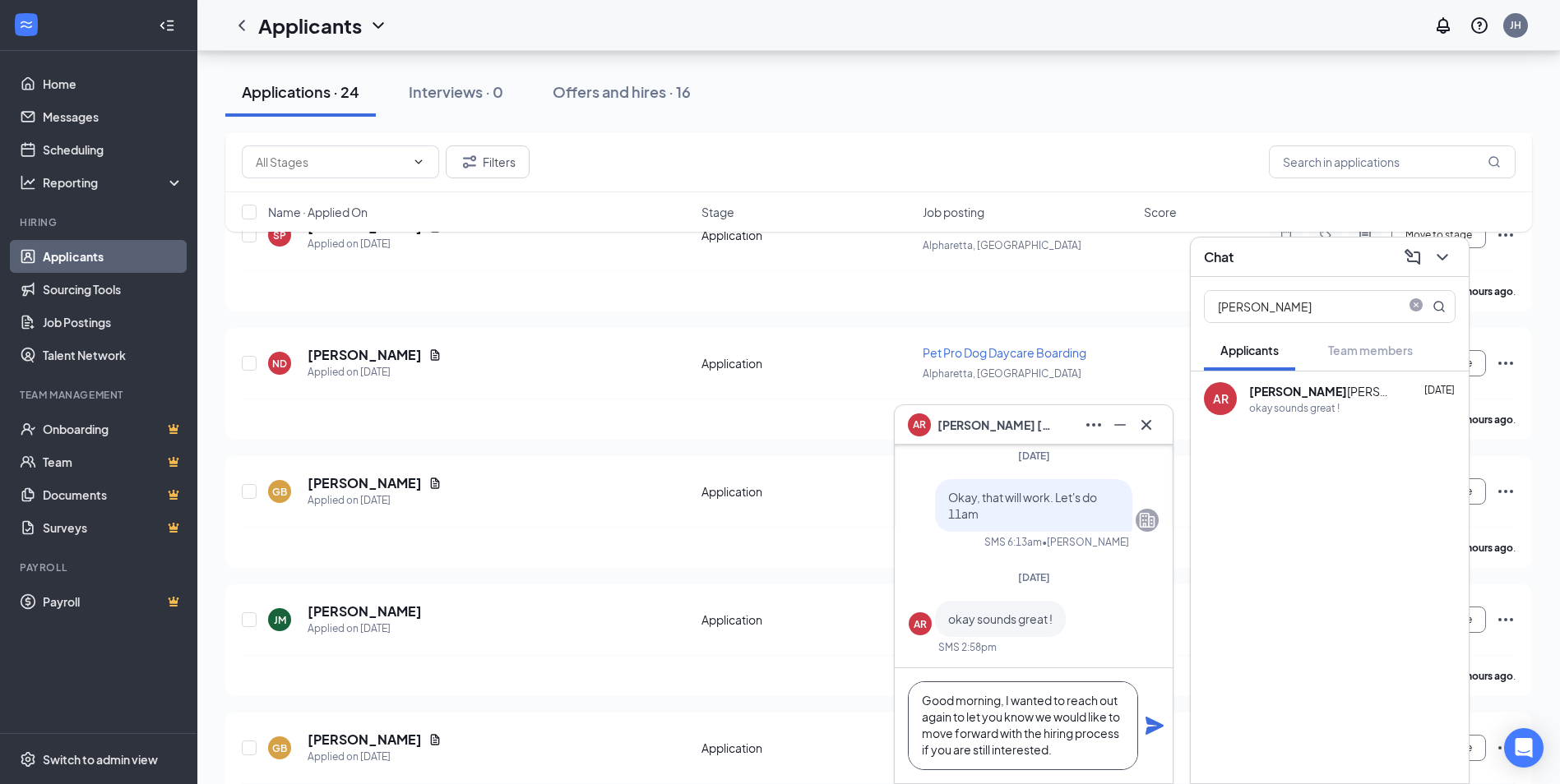
click at [1070, 751] on textarea "Good morning, I wanted to reach out again to let you know we would like to move…" at bounding box center [1023, 726] width 230 height 89
type textarea "Good morning, I wanted to reach out again to let you know we would like to move…"
drag, startPoint x: 1152, startPoint y: 718, endPoint x: 1052, endPoint y: 735, distance: 101.4
click at [1052, 735] on textarea "Good morning, I wanted to reach out again to let you know we would like to move…" at bounding box center [1023, 726] width 230 height 89
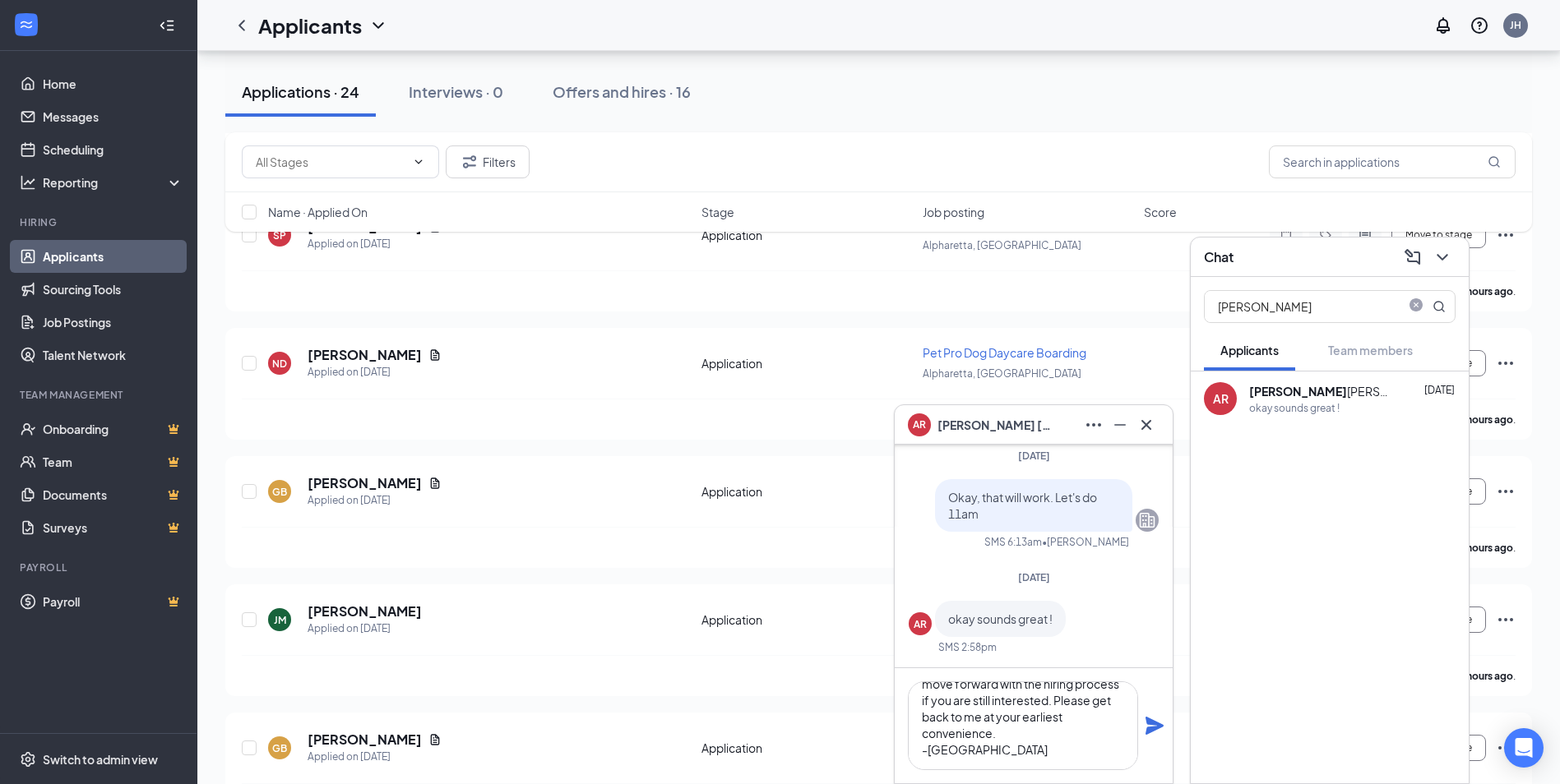
click at [1149, 717] on icon "Plane" at bounding box center [1155, 726] width 19 height 19
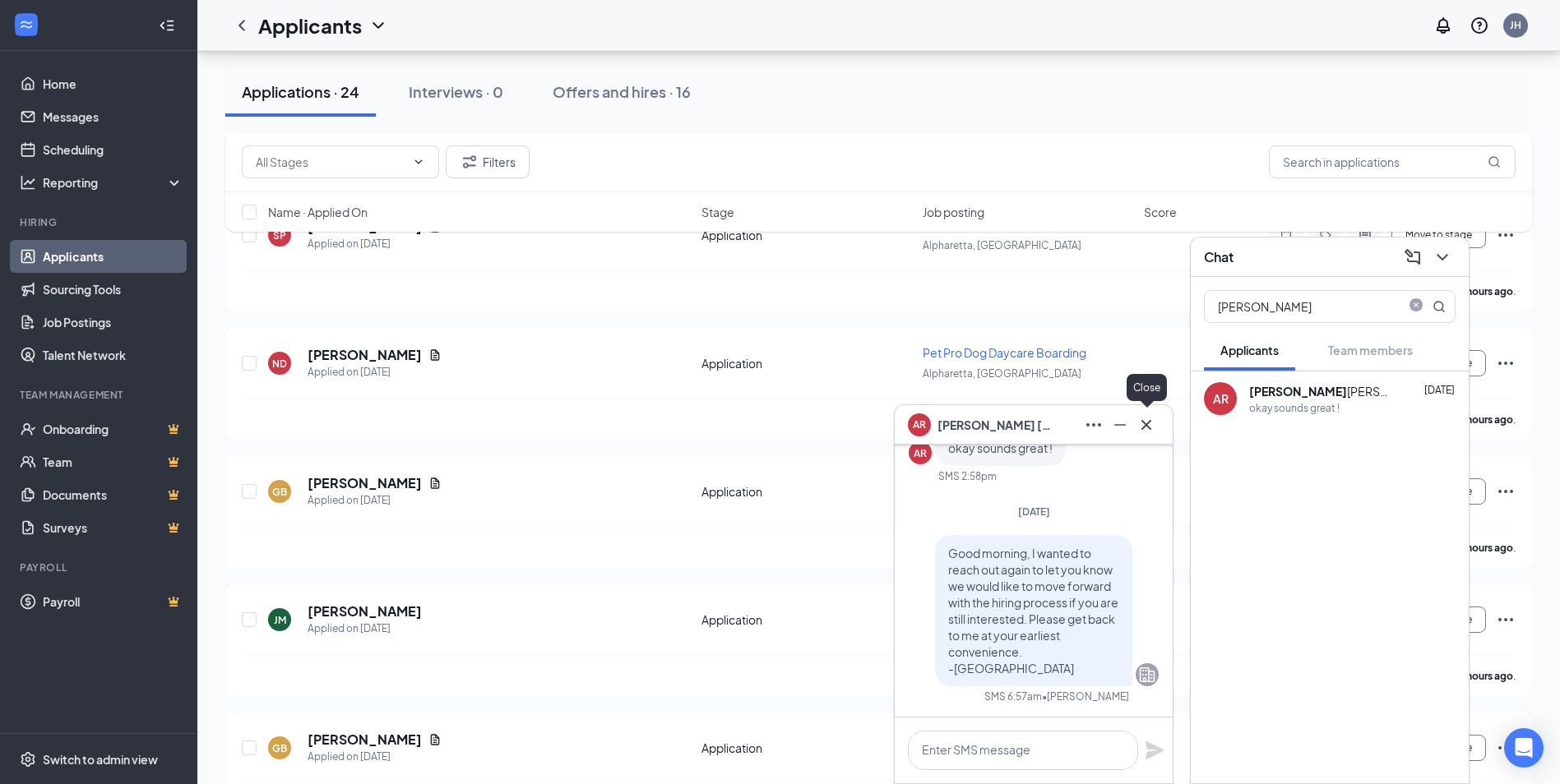
scroll to position [0, 0]
click at [1155, 432] on icon "Cross" at bounding box center [1146, 424] width 19 height 19
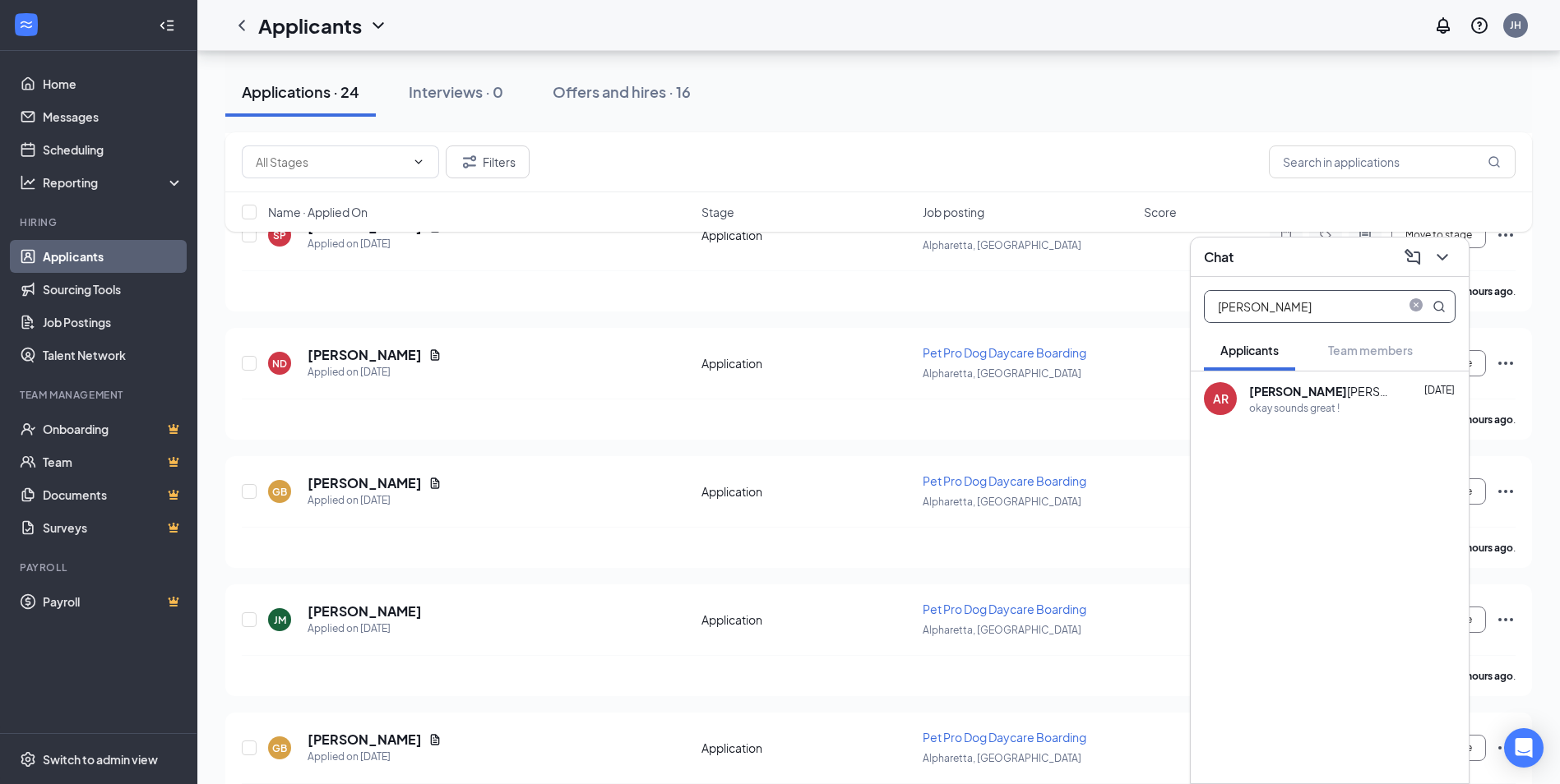
click at [1322, 296] on input "[PERSON_NAME]" at bounding box center [1303, 306] width 195 height 31
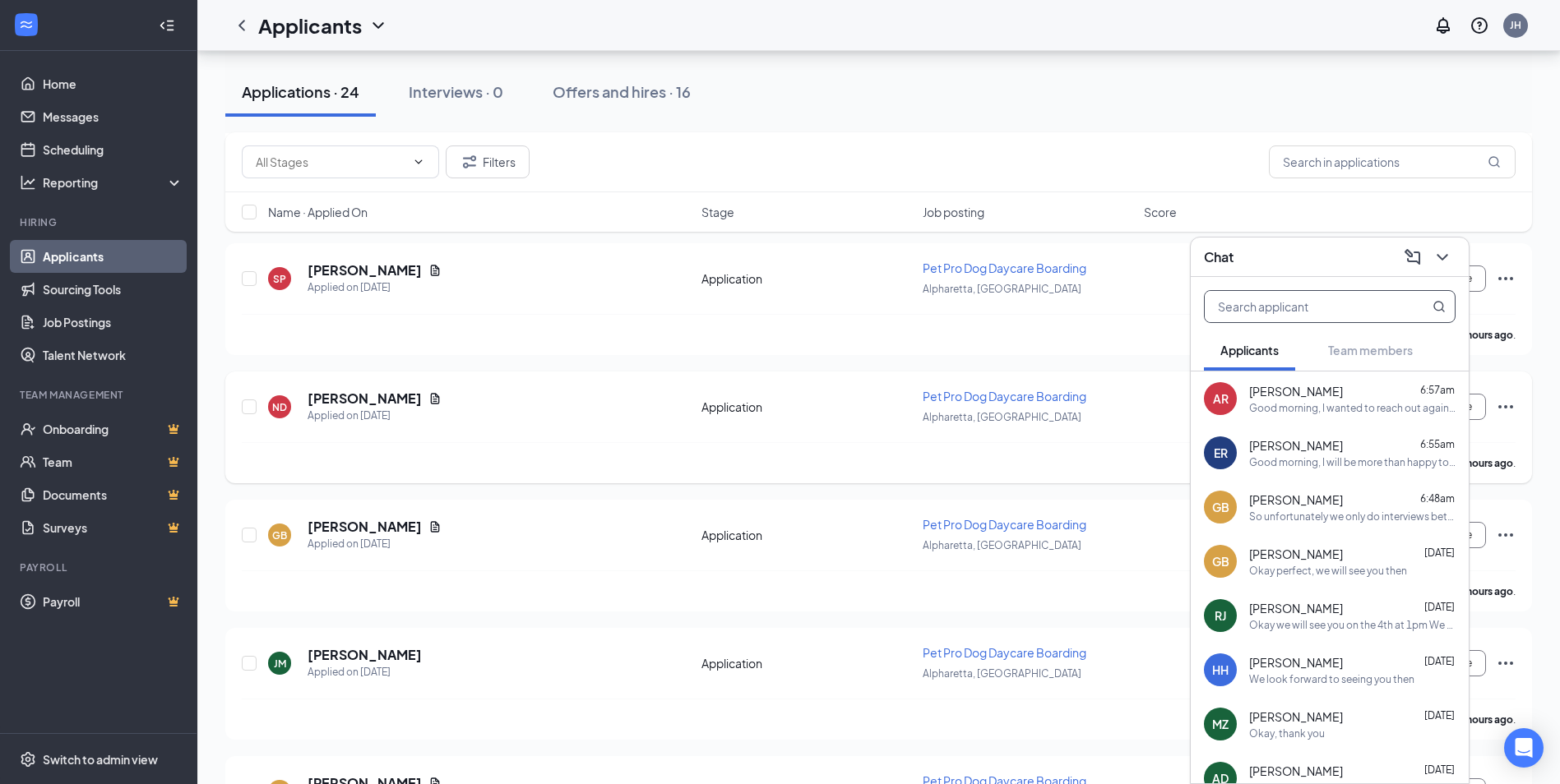
scroll to position [164, 0]
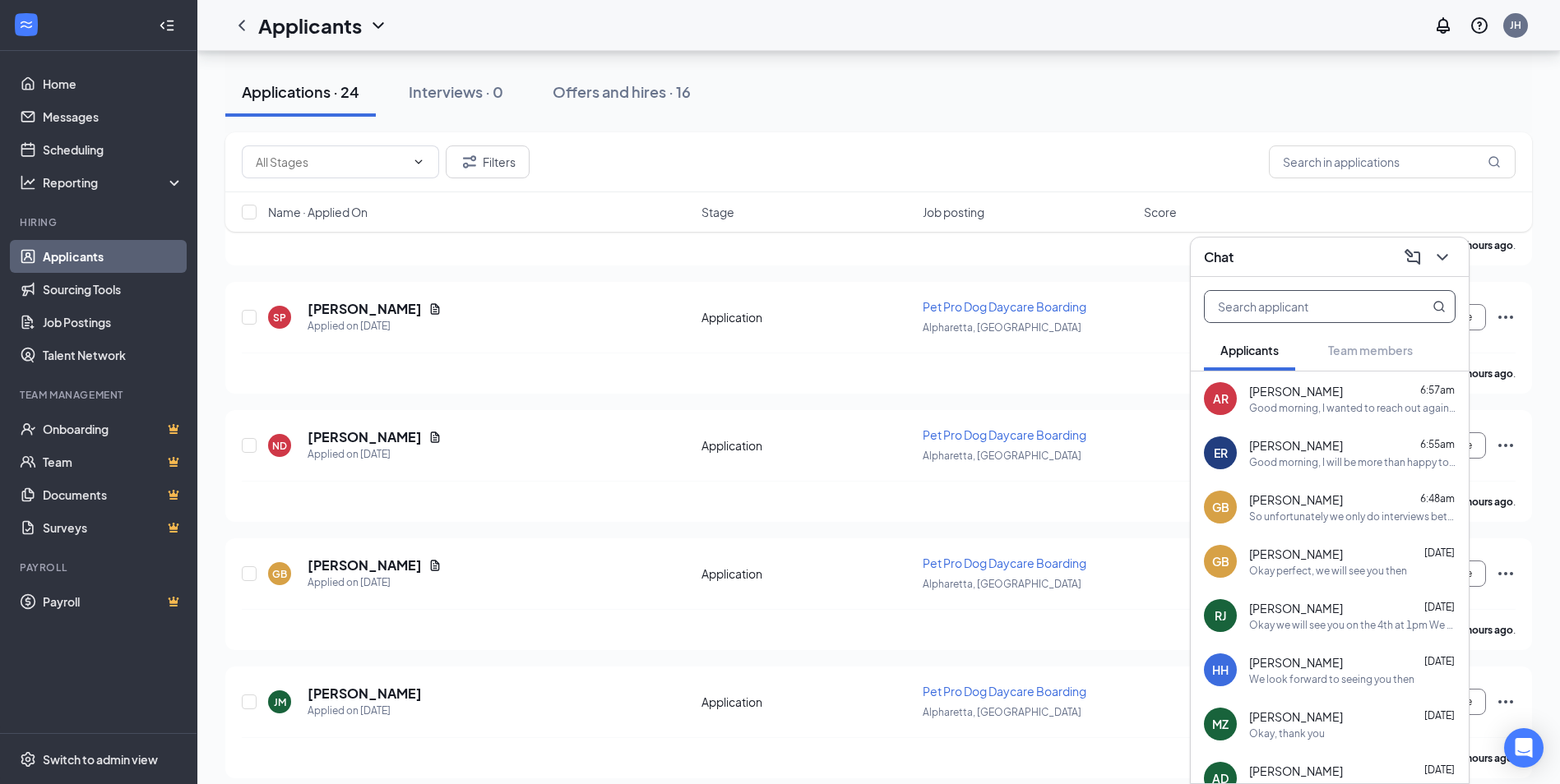
click at [1307, 308] on input "text" at bounding box center [1303, 306] width 195 height 31
click at [1316, 519] on div "So unfortunately we only do interviews between 10am and 2pm" at bounding box center [1352, 516] width 206 height 14
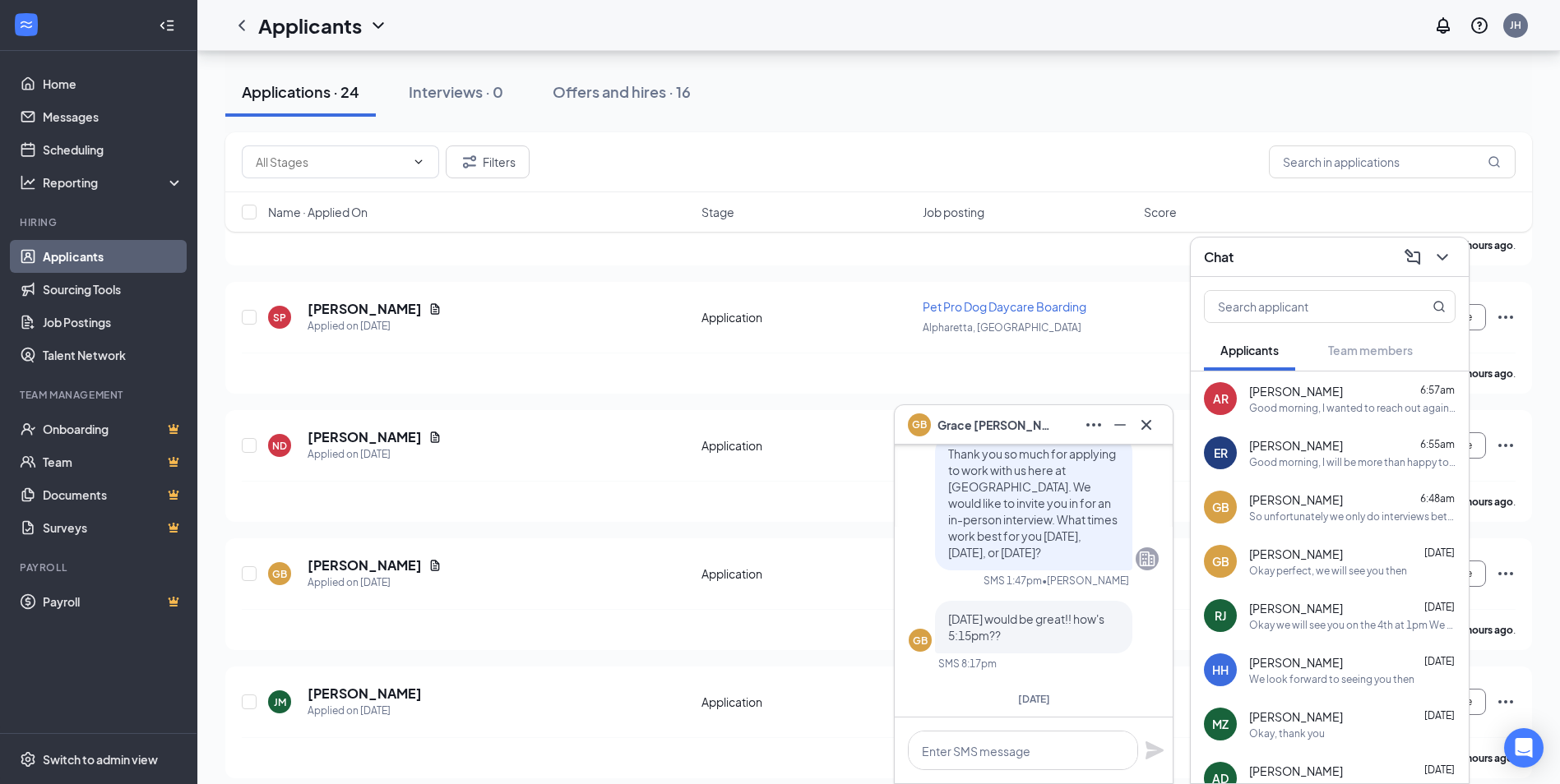
scroll to position [-247, 0]
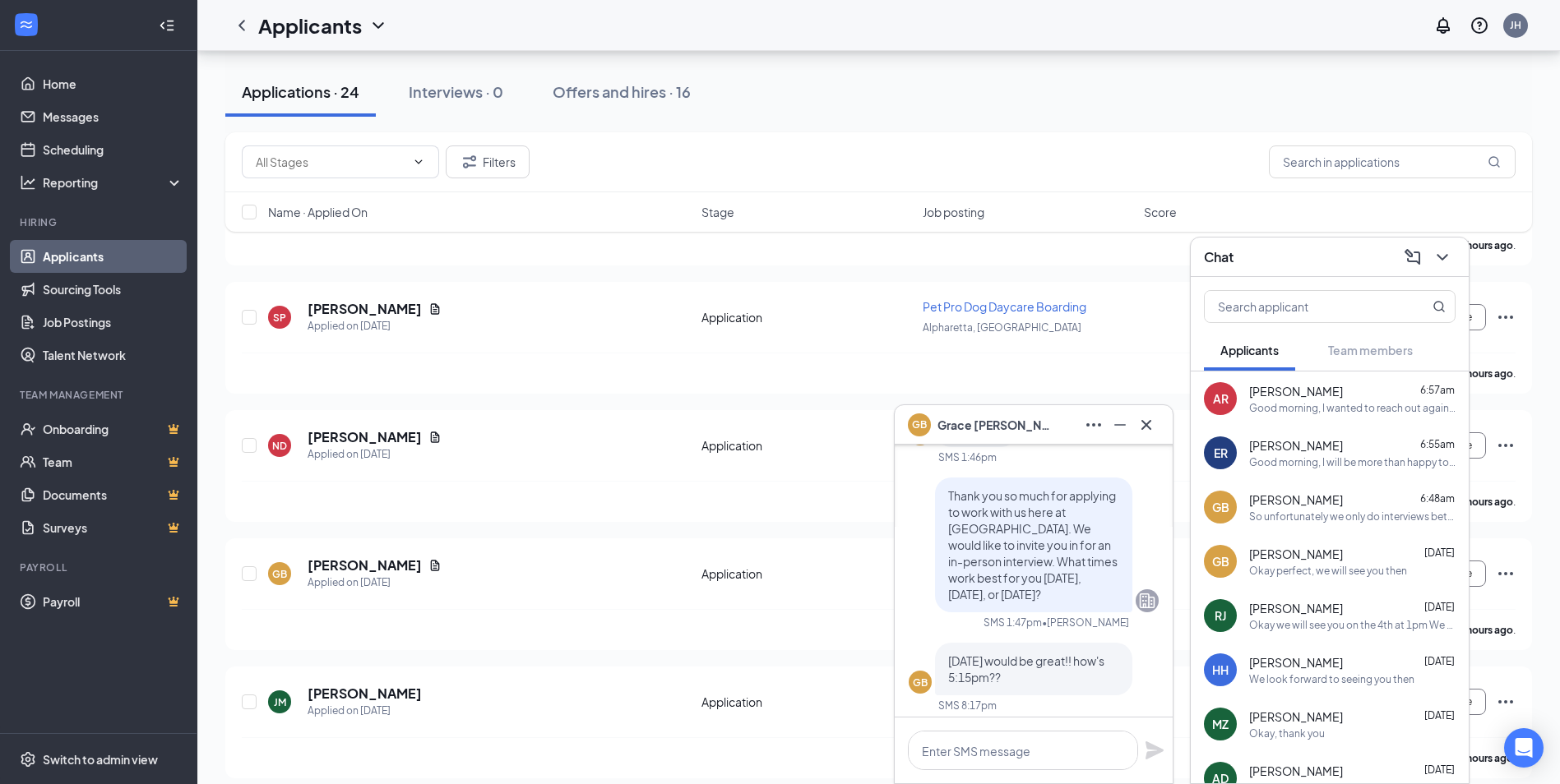
click at [1010, 560] on span "Thank you so much for applying to work with us here at [GEOGRAPHIC_DATA]. We wo…" at bounding box center [1032, 544] width 169 height 113
copy span "Thank you so much for applying to work with us here at [GEOGRAPHIC_DATA]. We wo…"
click at [1010, 560] on span "Thank you so much for applying to work with us here at [GEOGRAPHIC_DATA]. We wo…" at bounding box center [1032, 544] width 169 height 113
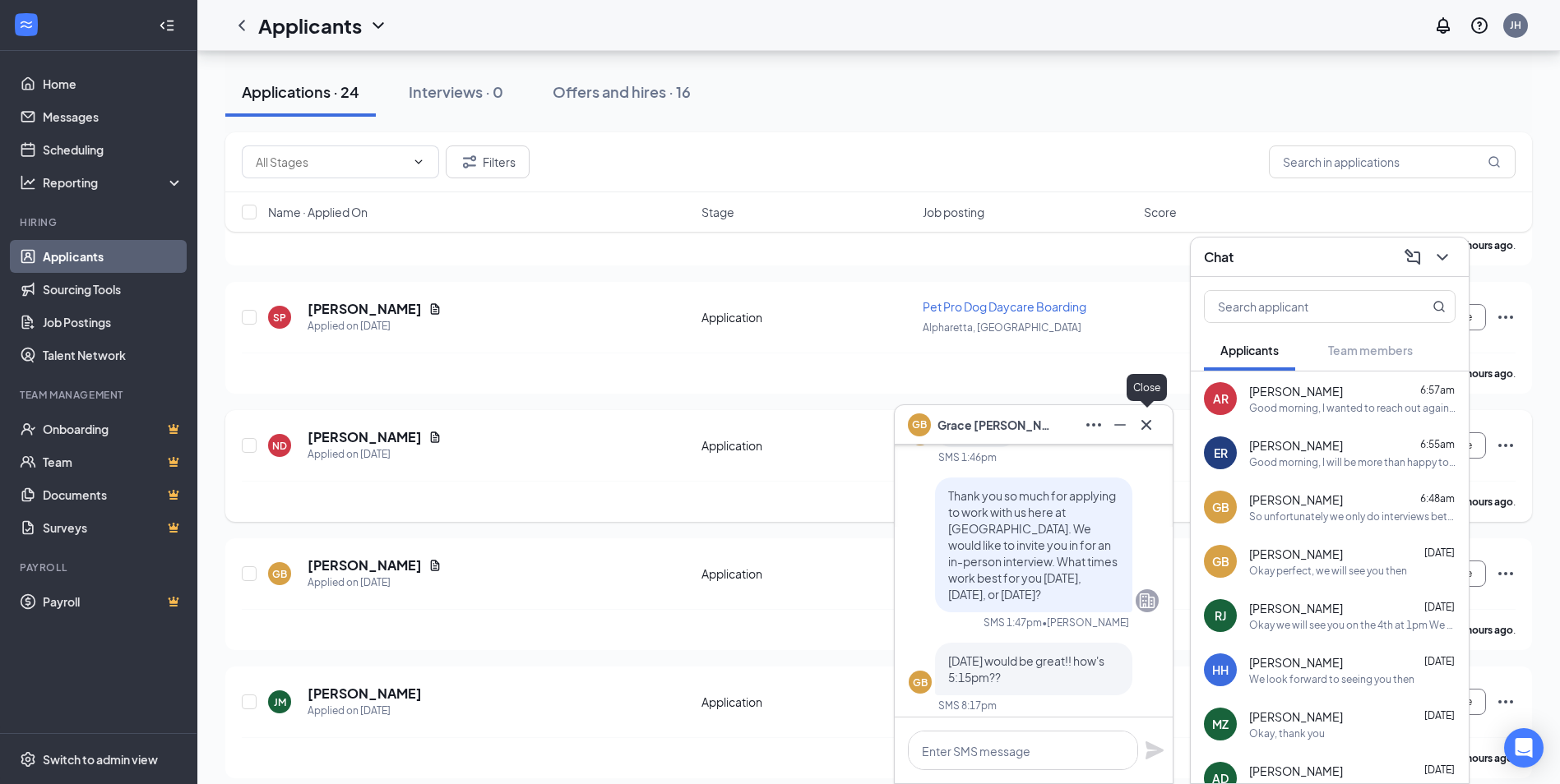
click at [1140, 422] on icon "Cross" at bounding box center [1146, 424] width 19 height 19
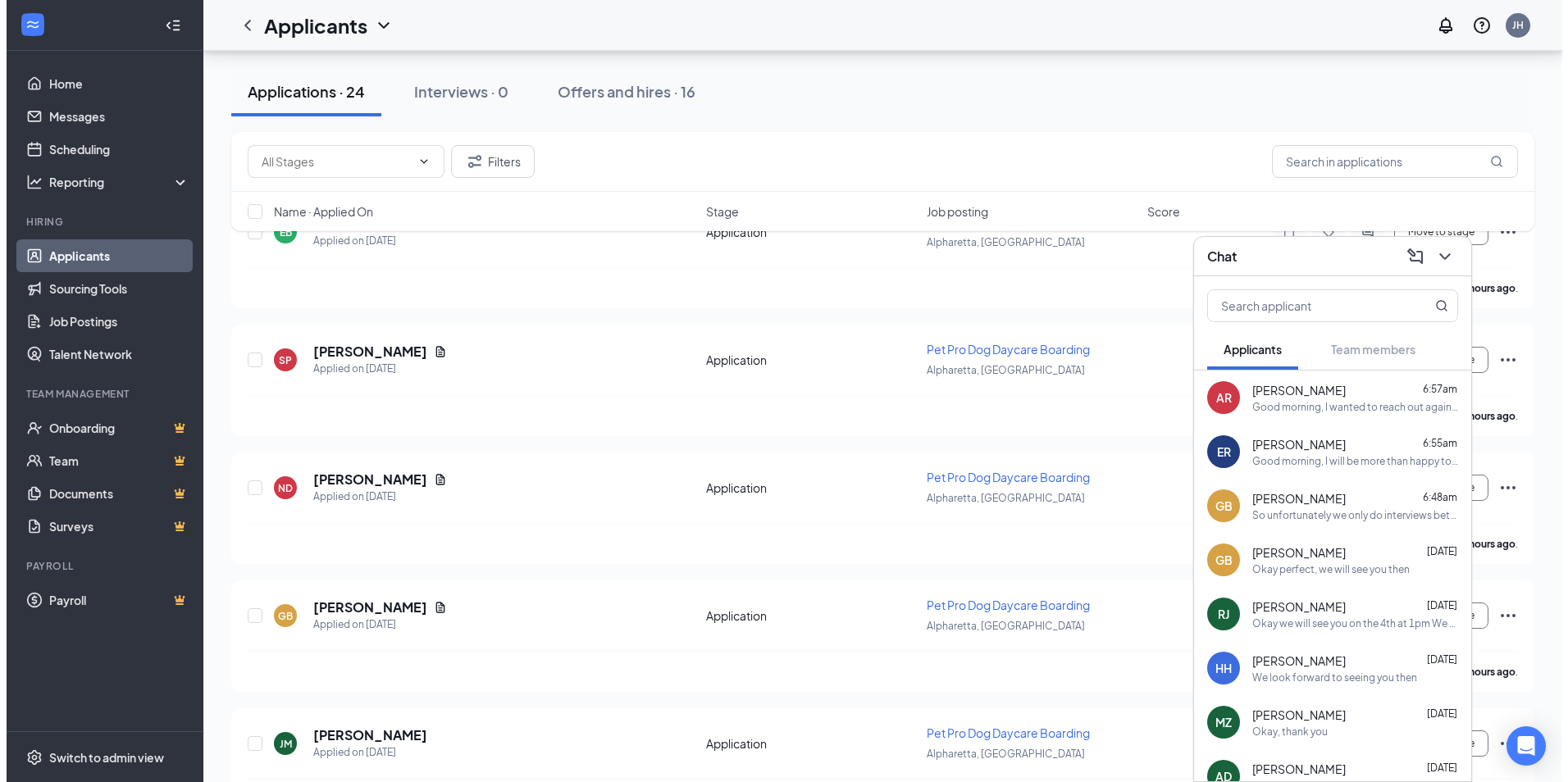
scroll to position [82, 0]
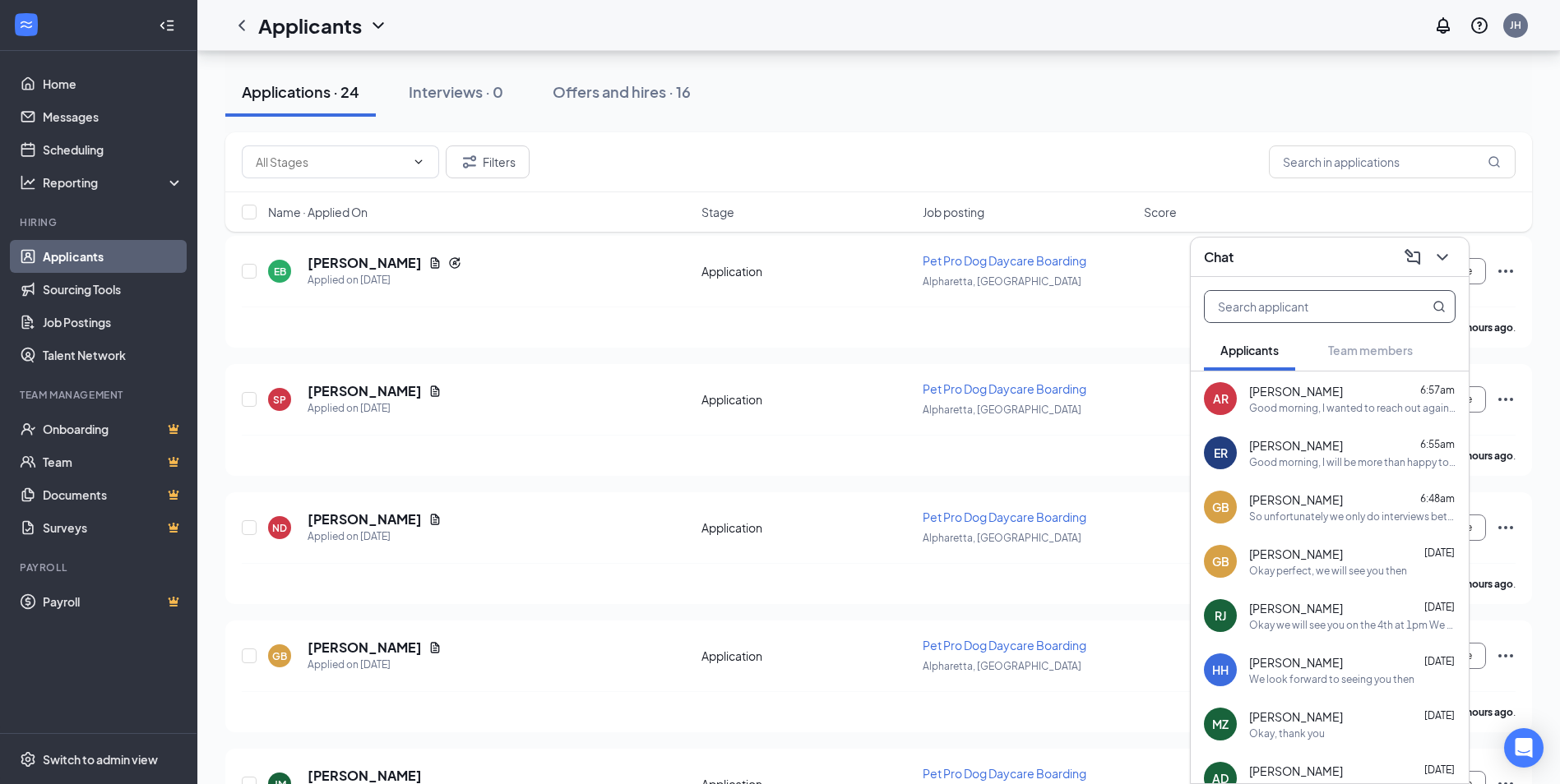
click at [1300, 308] on input "text" at bounding box center [1303, 306] width 195 height 31
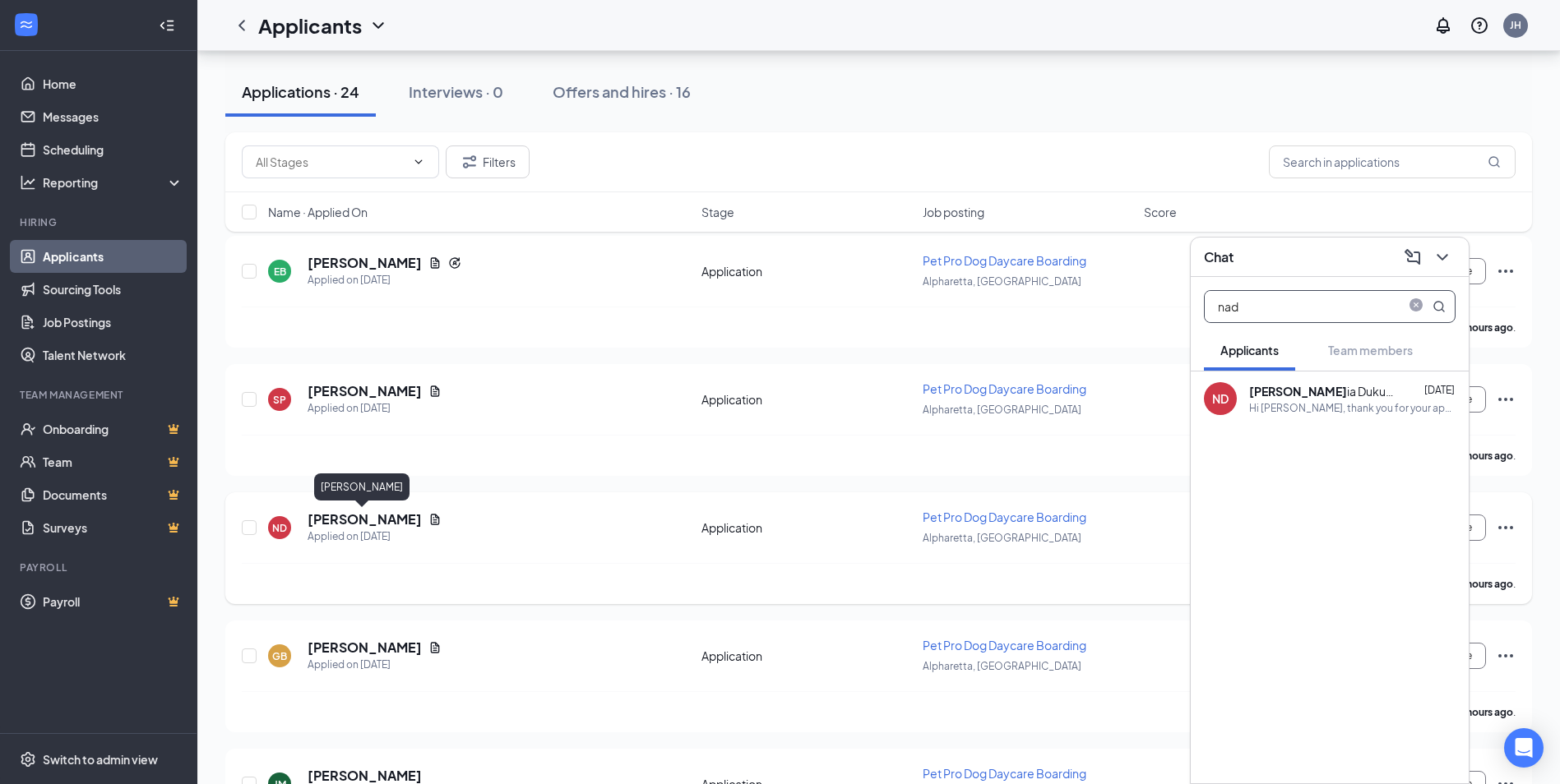
type input "nad"
click at [372, 523] on h5 "[PERSON_NAME]" at bounding box center [365, 519] width 114 height 18
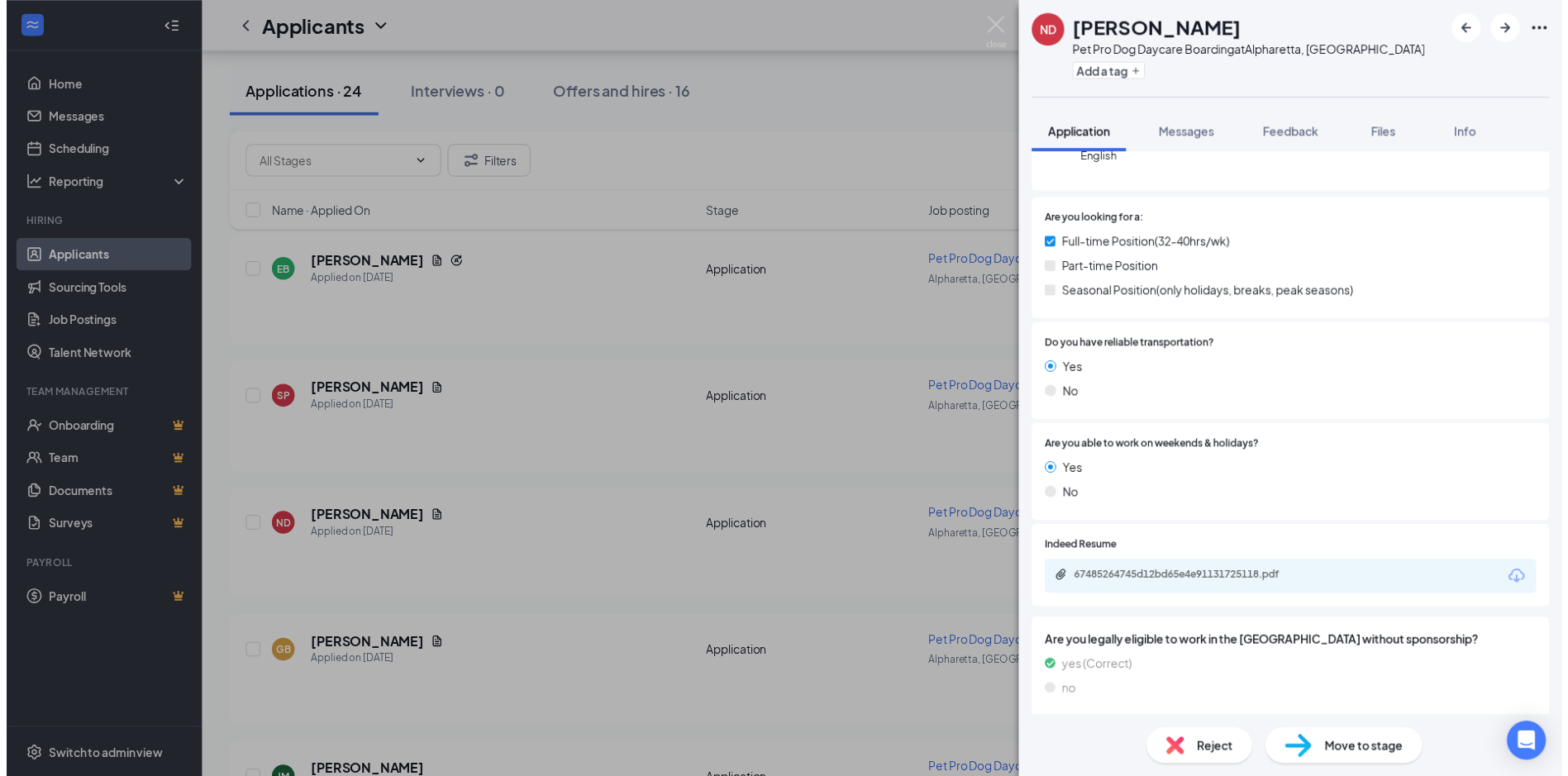
scroll to position [202, 0]
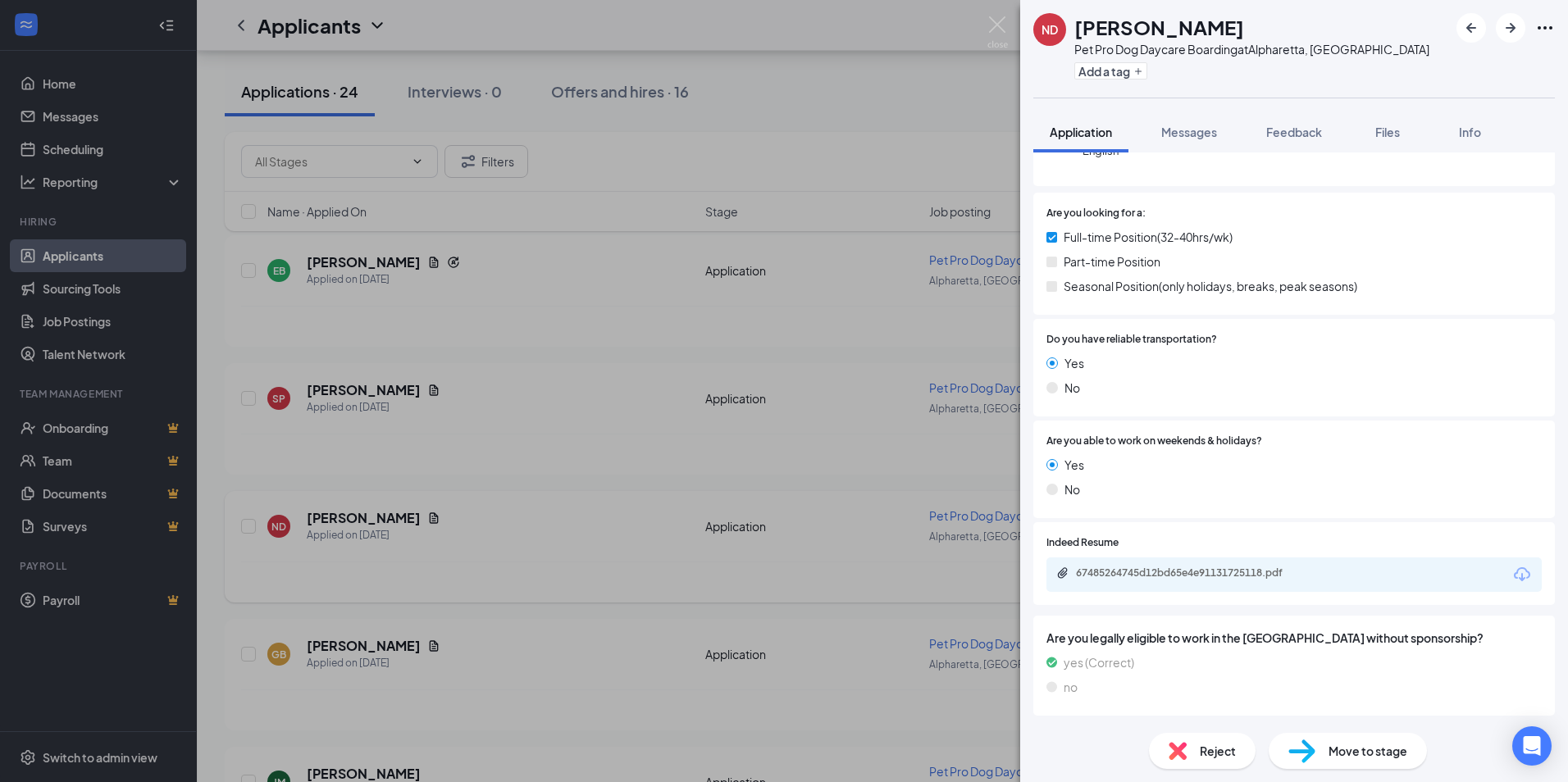
click at [554, 524] on div "ND Nadia Dukunde Pet Pro Dog Daycare Boarding at [GEOGRAPHIC_DATA], [GEOGRAPHIC…" at bounding box center [784, 391] width 1568 height 782
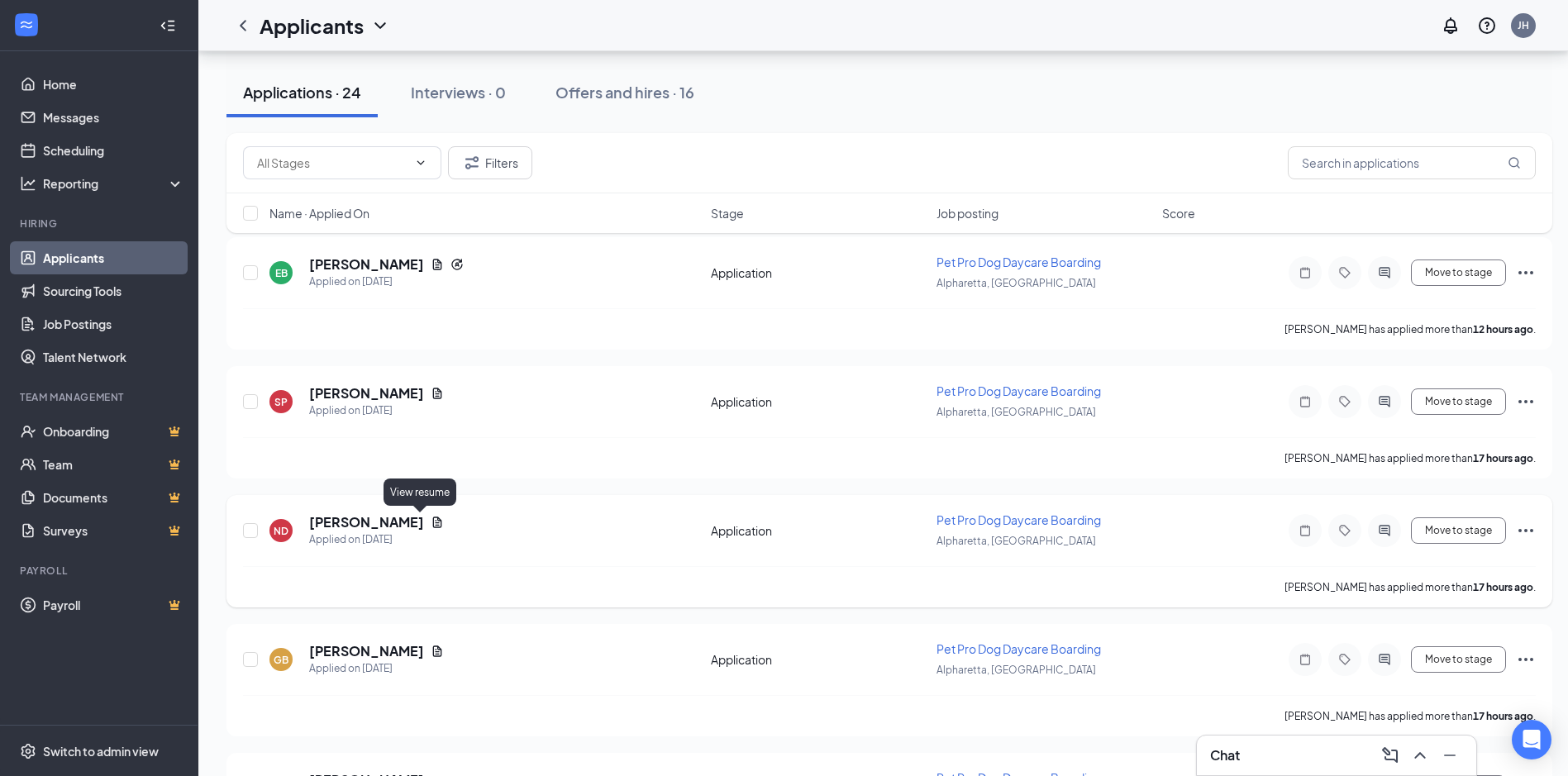
click at [431, 519] on icon "Document" at bounding box center [437, 523] width 14 height 14
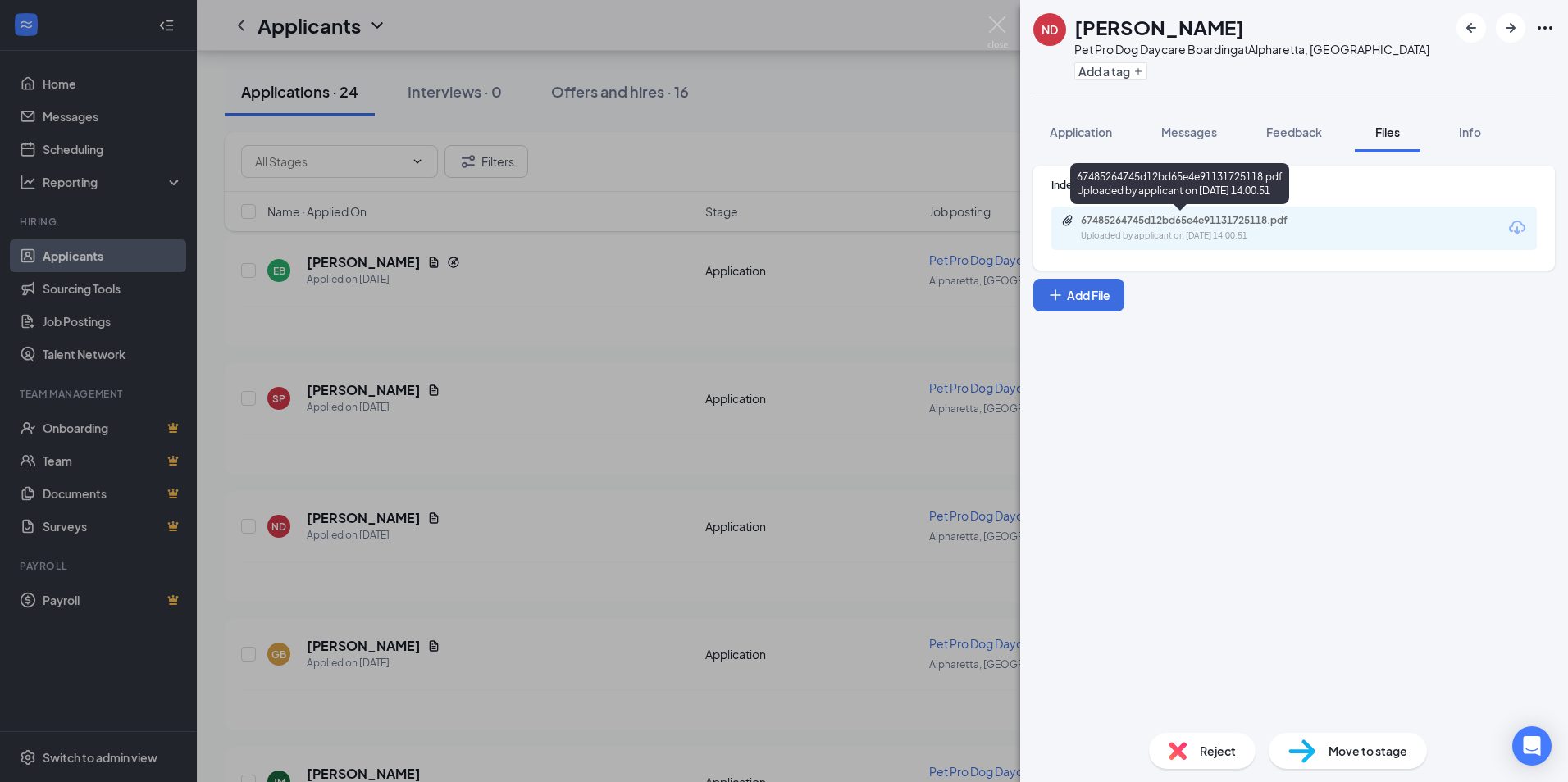
click at [1170, 230] on div "Uploaded by applicant on [DATE] 14:00:51" at bounding box center [1203, 236] width 246 height 13
click at [995, 27] on img at bounding box center [997, 32] width 20 height 32
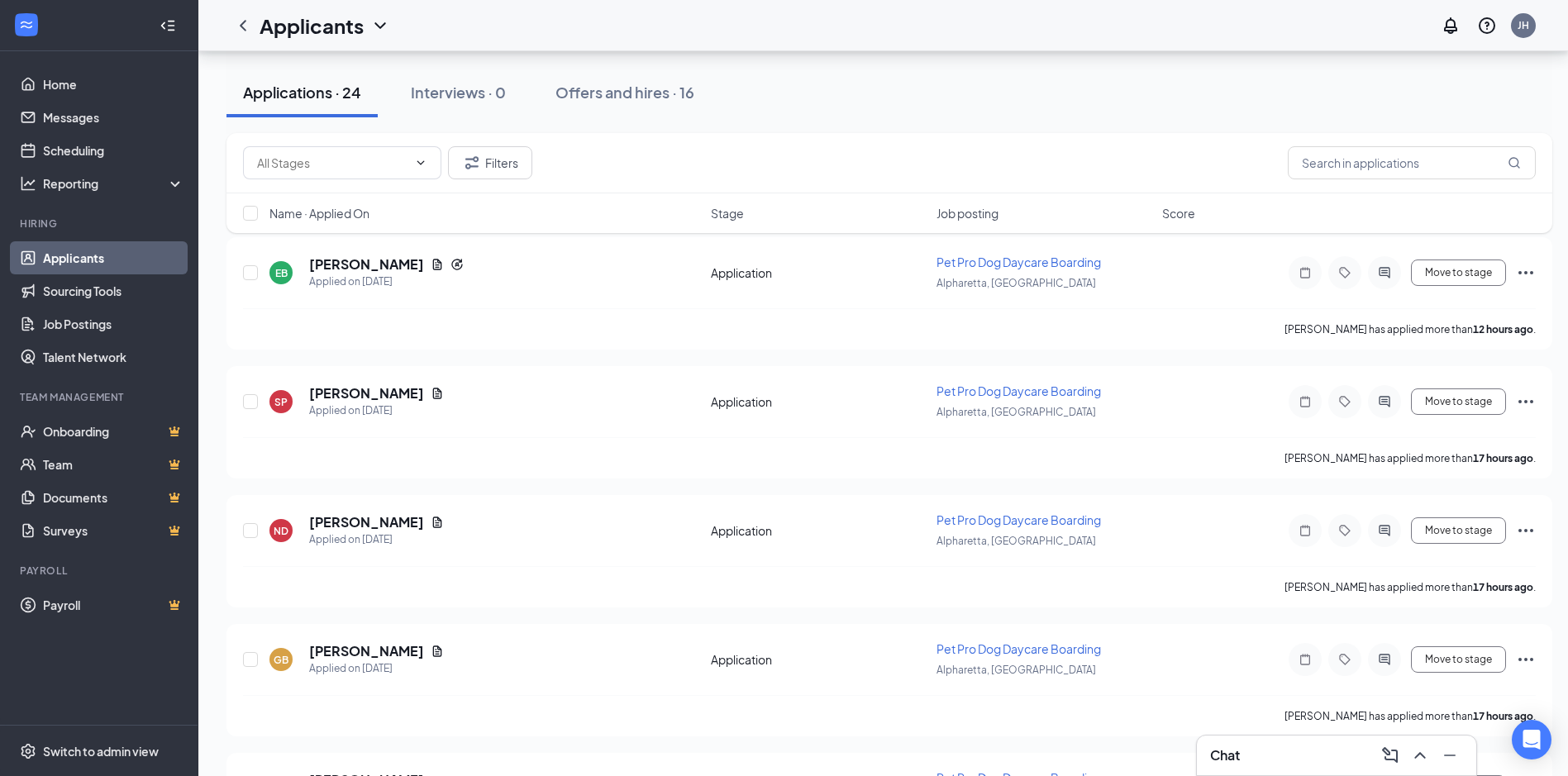
click at [1258, 746] on div "Chat" at bounding box center [1337, 756] width 253 height 26
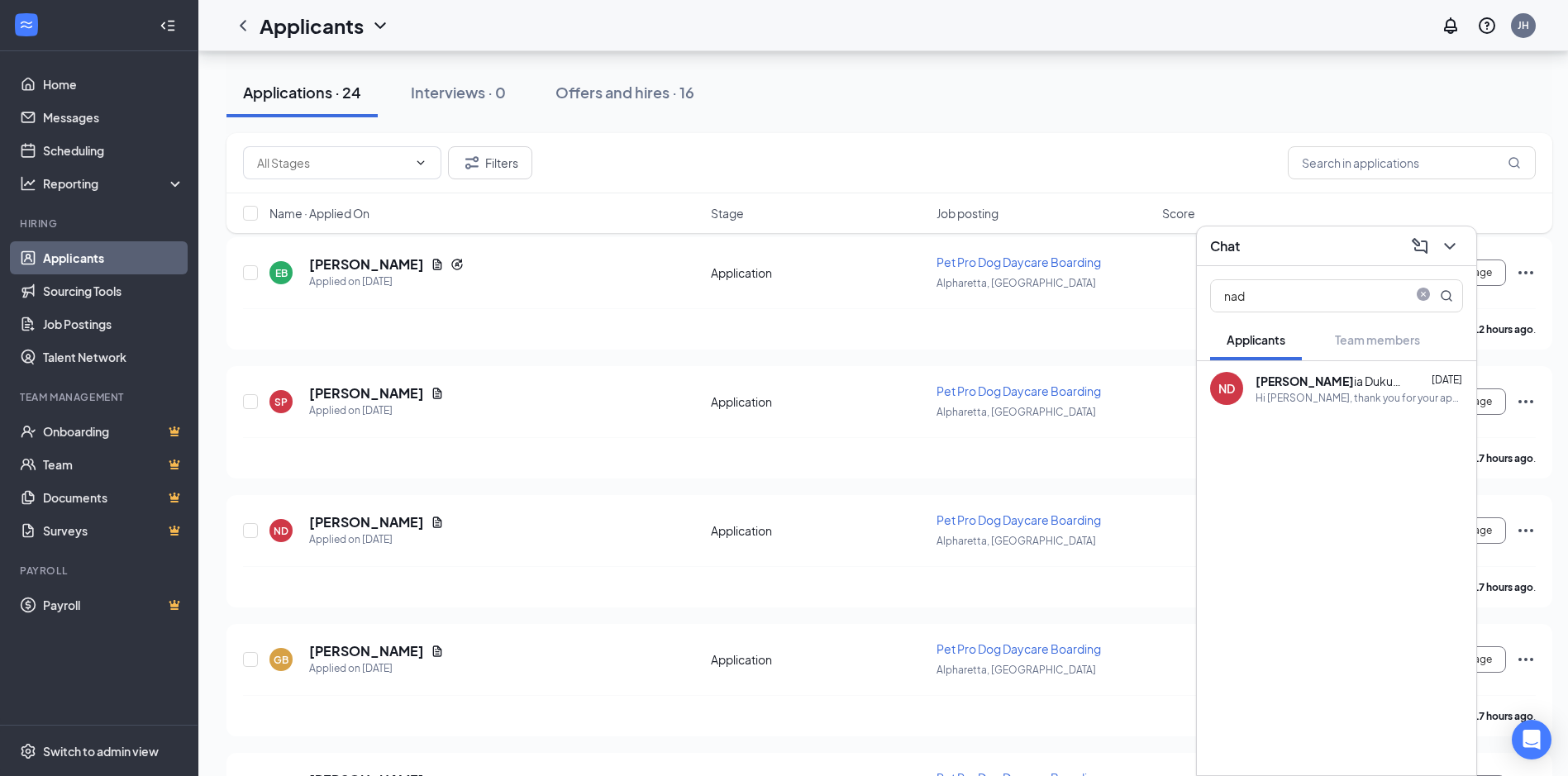
drag, startPoint x: 1307, startPoint y: 301, endPoint x: 1279, endPoint y: 546, distance: 246.6
click at [1279, 546] on div "ND Nad ia Dukunde [DATE] Hi [PERSON_NAME], thank you for your application. We h…" at bounding box center [1336, 569] width 279 height 414
click at [1342, 383] on span "Team member chat Premium" at bounding box center [1376, 381] width 175 height 15
click at [1231, 393] on div "ND" at bounding box center [1226, 388] width 17 height 17
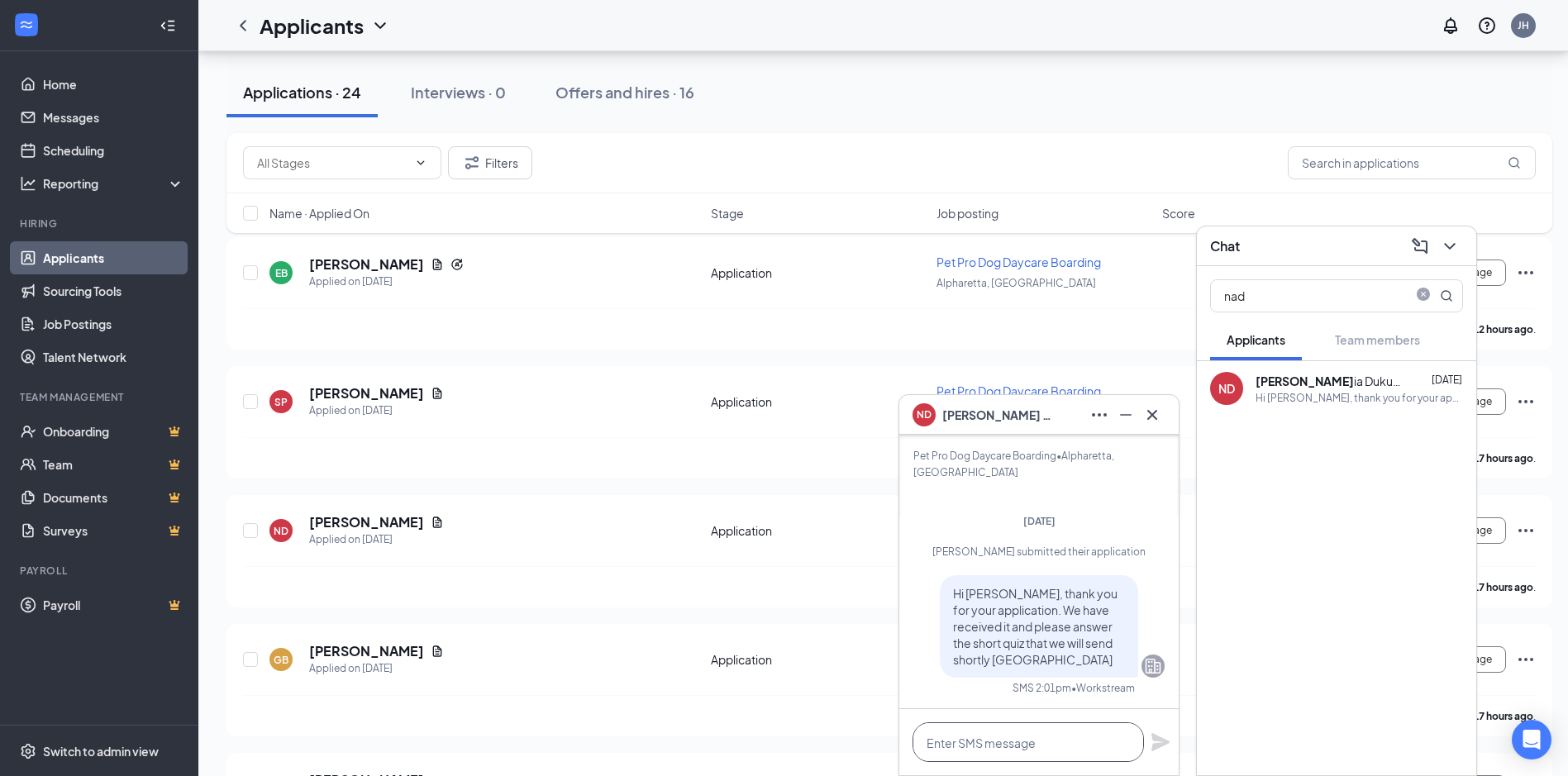
click at [1002, 750] on textarea at bounding box center [1028, 742] width 231 height 40
paste textarea "Thank you so much for applying to work with us here at [GEOGRAPHIC_DATA]. We wo…"
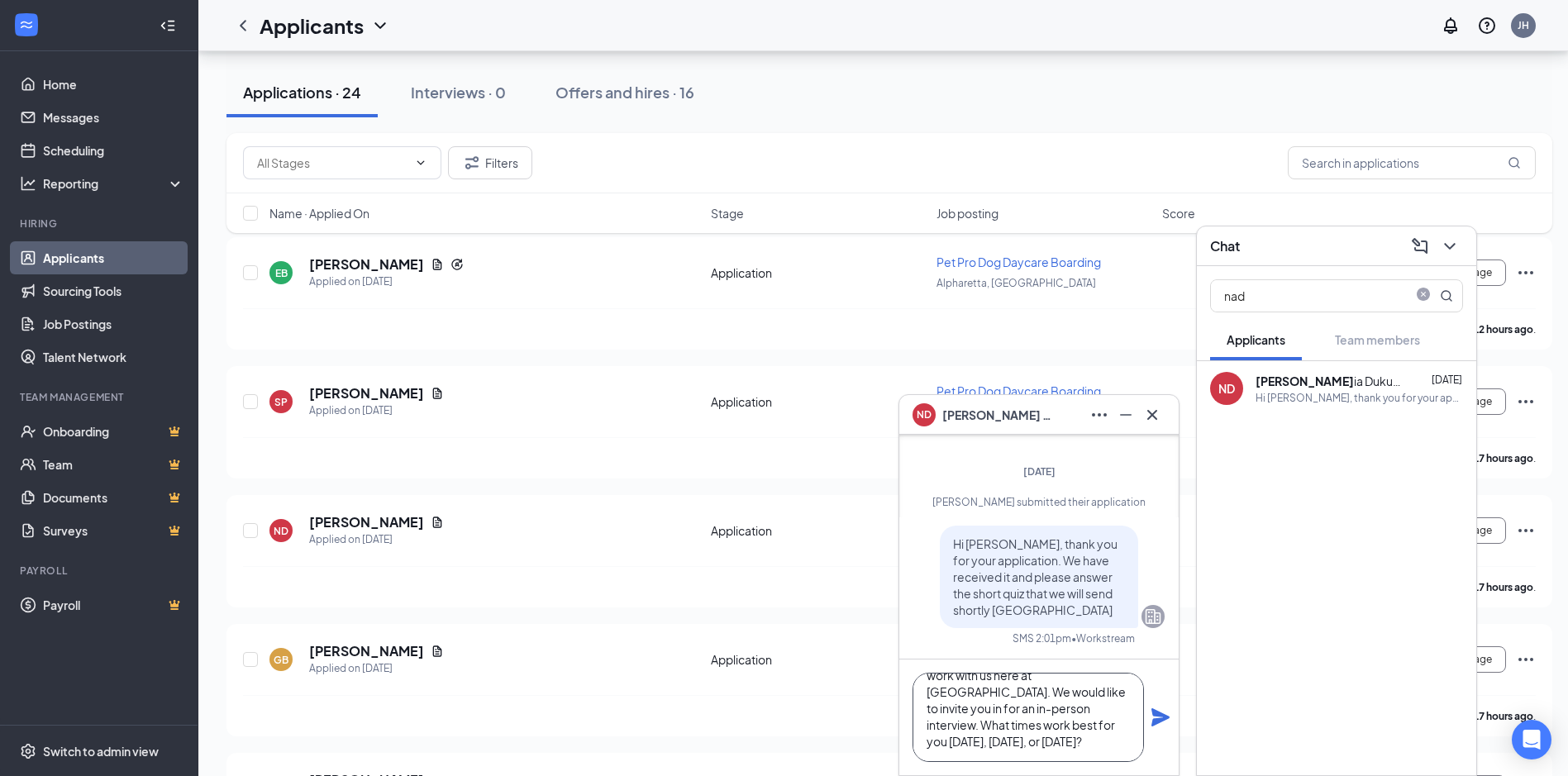
scroll to position [52, 0]
click at [1009, 726] on textarea "Thank you so much for applying to work with us here at [GEOGRAPHIC_DATA]. We wo…" at bounding box center [1028, 718] width 231 height 89
click at [1041, 705] on textarea "Thank you so much for applying to work with us here at [GEOGRAPHIC_DATA]. We wo…" at bounding box center [1028, 718] width 231 height 89
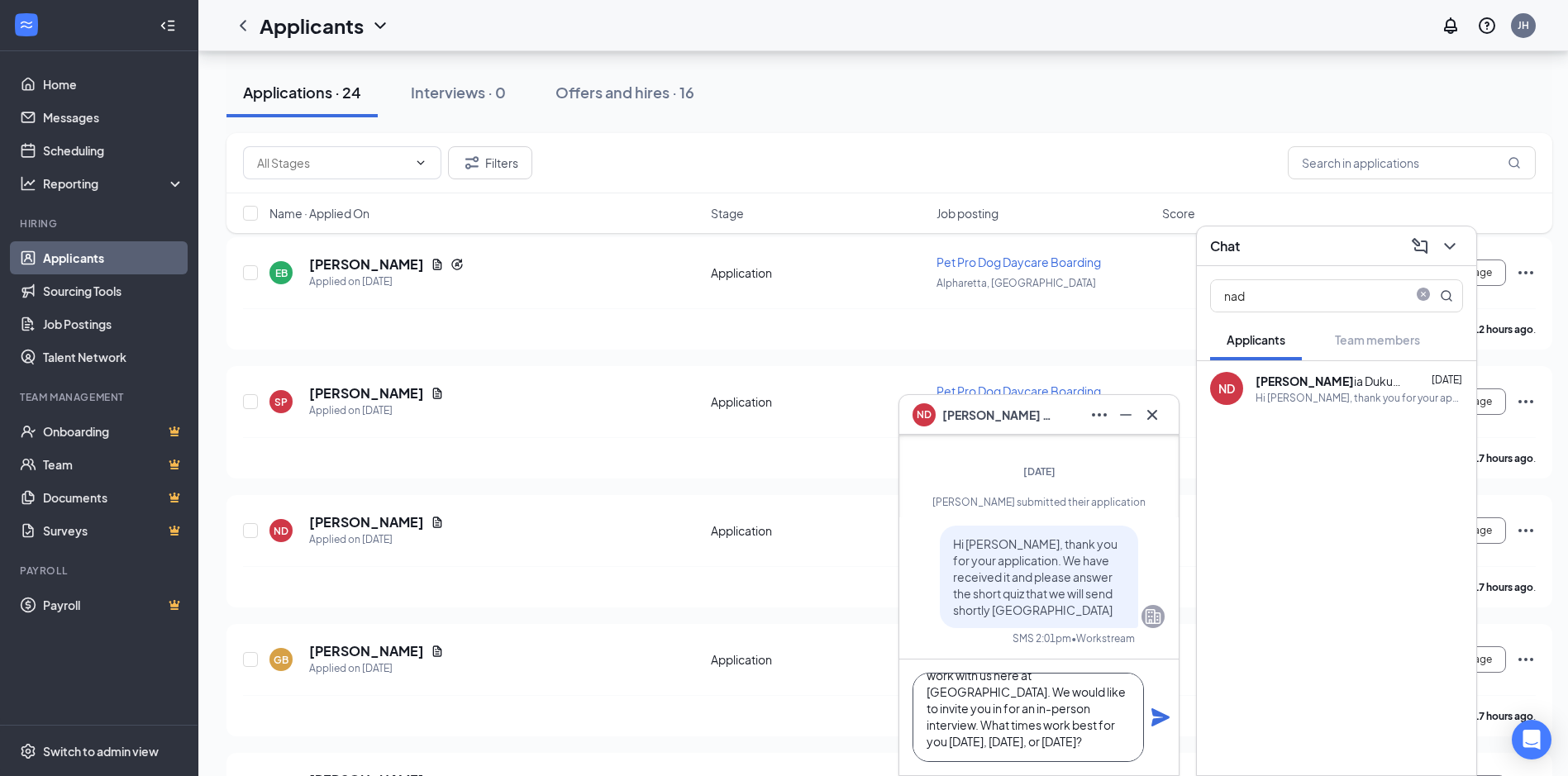
type textarea "Thank you so much for applying to work with us here at [GEOGRAPHIC_DATA]. We wo…"
click at [1160, 713] on icon "Plane" at bounding box center [1161, 718] width 18 height 18
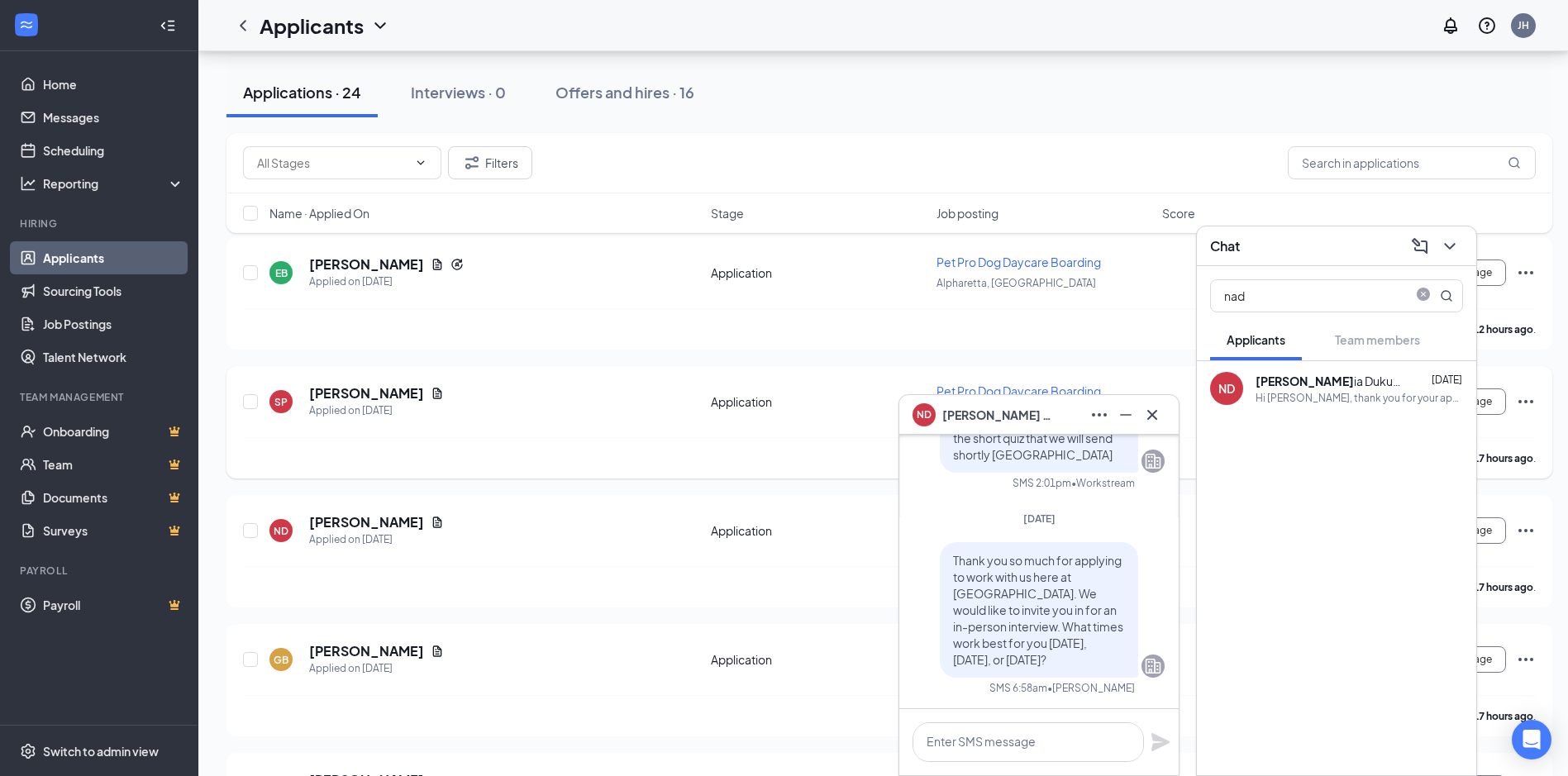
scroll to position [0, 0]
click at [1284, 291] on input "nad" at bounding box center [1309, 296] width 196 height 31
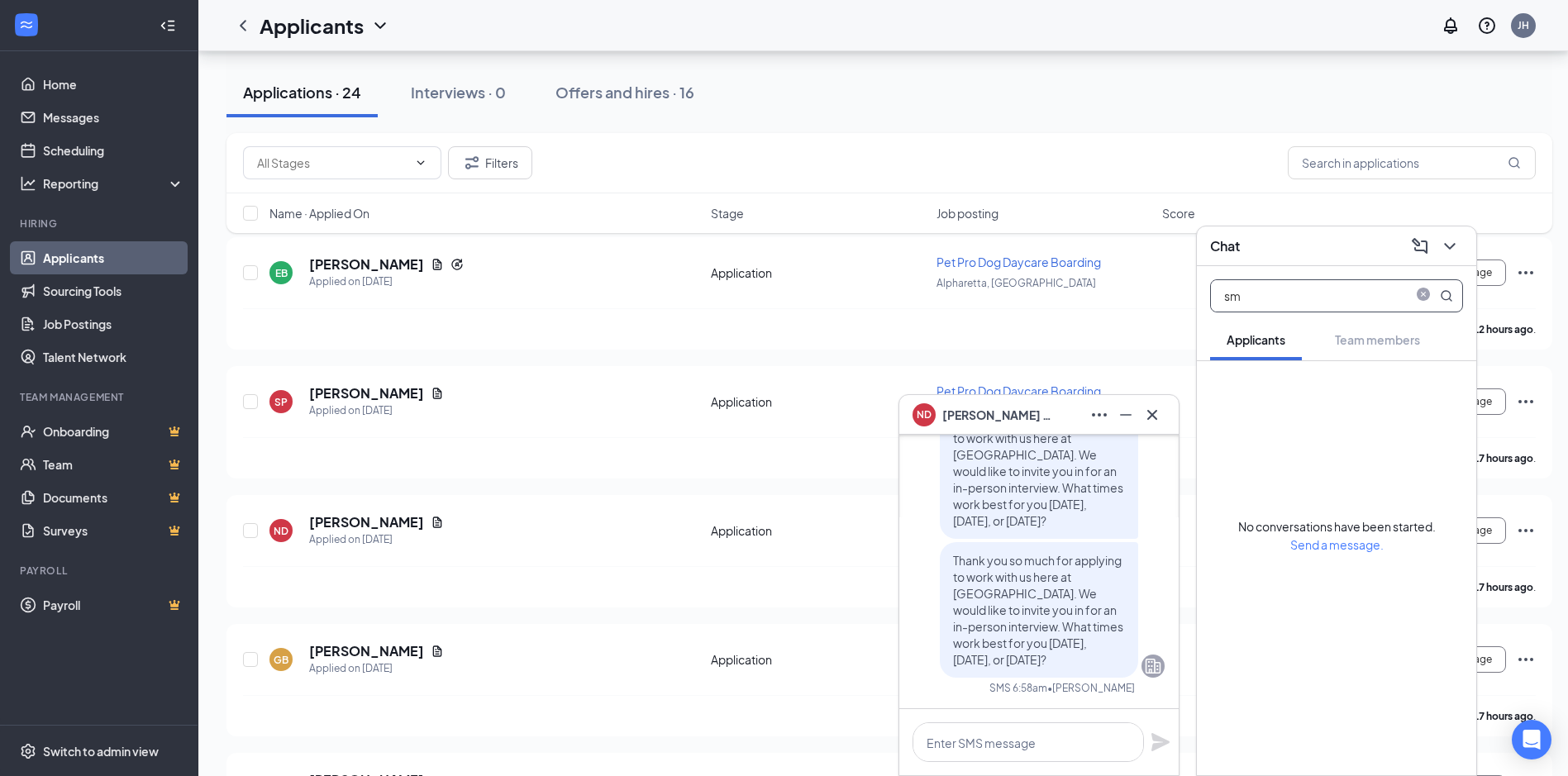
type input "s"
type input "sama"
click at [1362, 377] on div "SAMA NTHA [DEMOGRAPHIC_DATA] [DATE]" at bounding box center [1359, 381] width 207 height 17
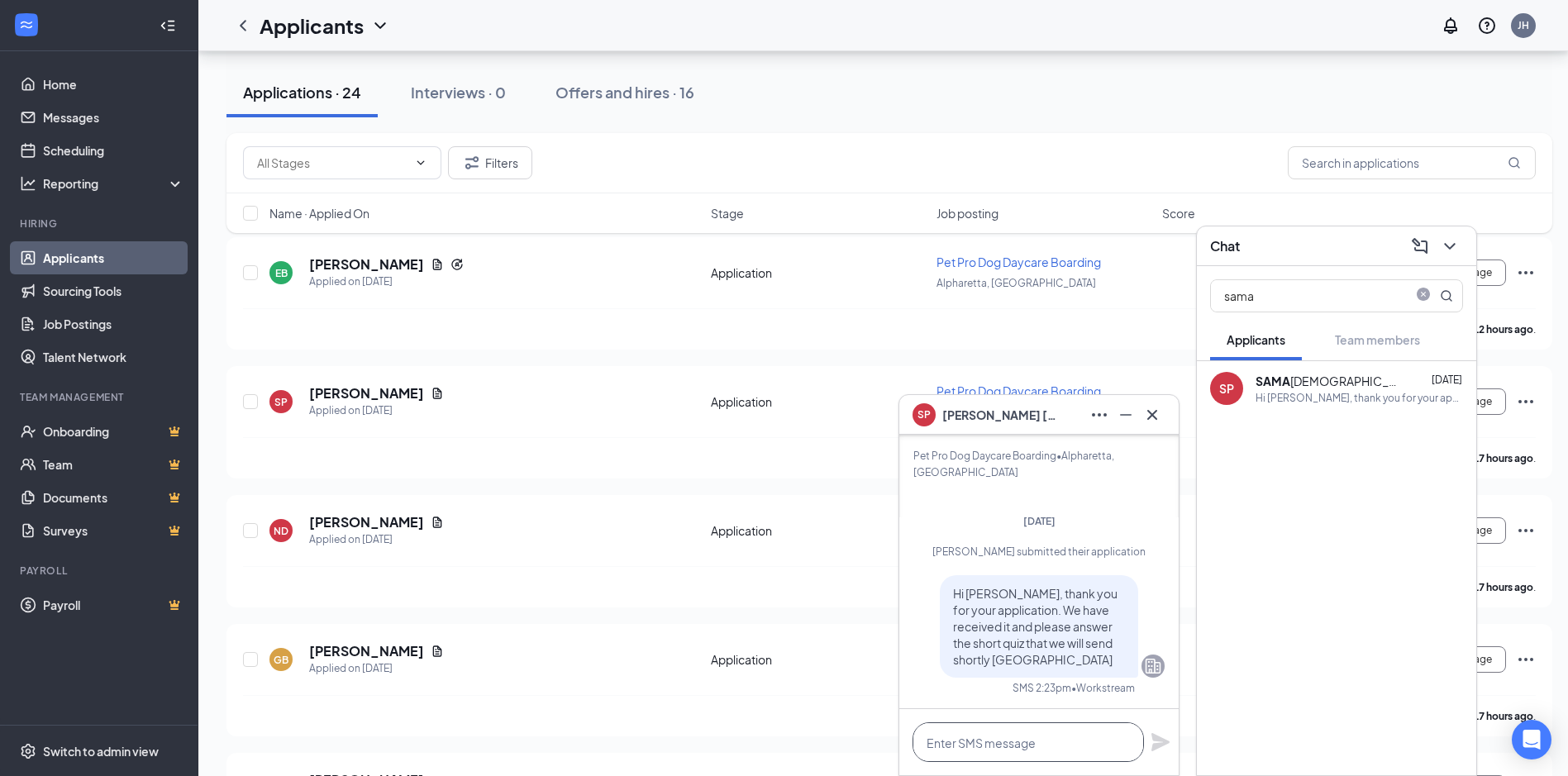
click at [1050, 749] on textarea at bounding box center [1028, 742] width 231 height 40
paste textarea "Thank you so much for applying to work with us here at [GEOGRAPHIC_DATA]. We wo…"
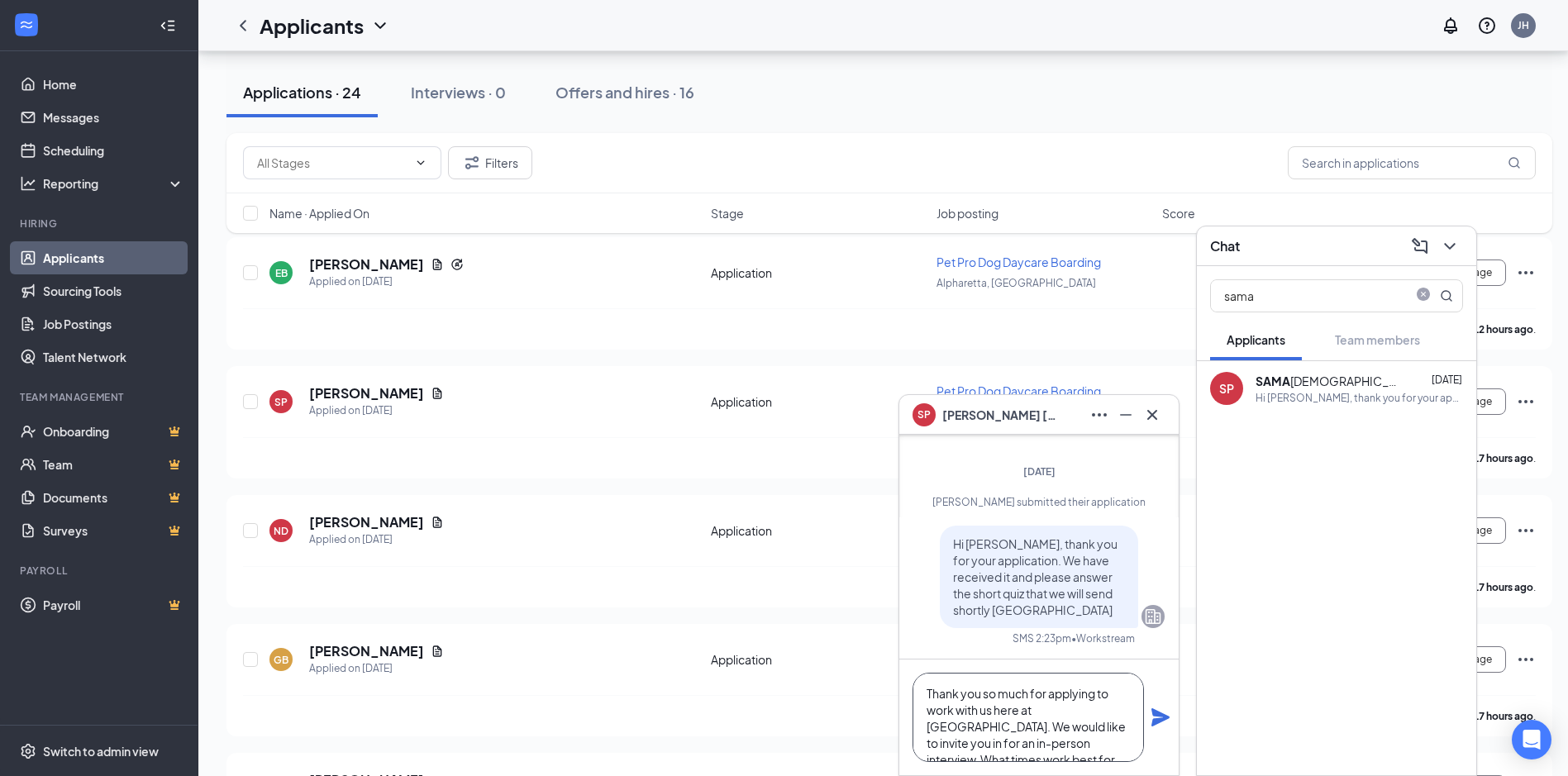
type textarea "Thank you so much for applying to work with us here at [GEOGRAPHIC_DATA]. We wo…"
click at [1158, 717] on icon "Plane" at bounding box center [1161, 718] width 18 height 18
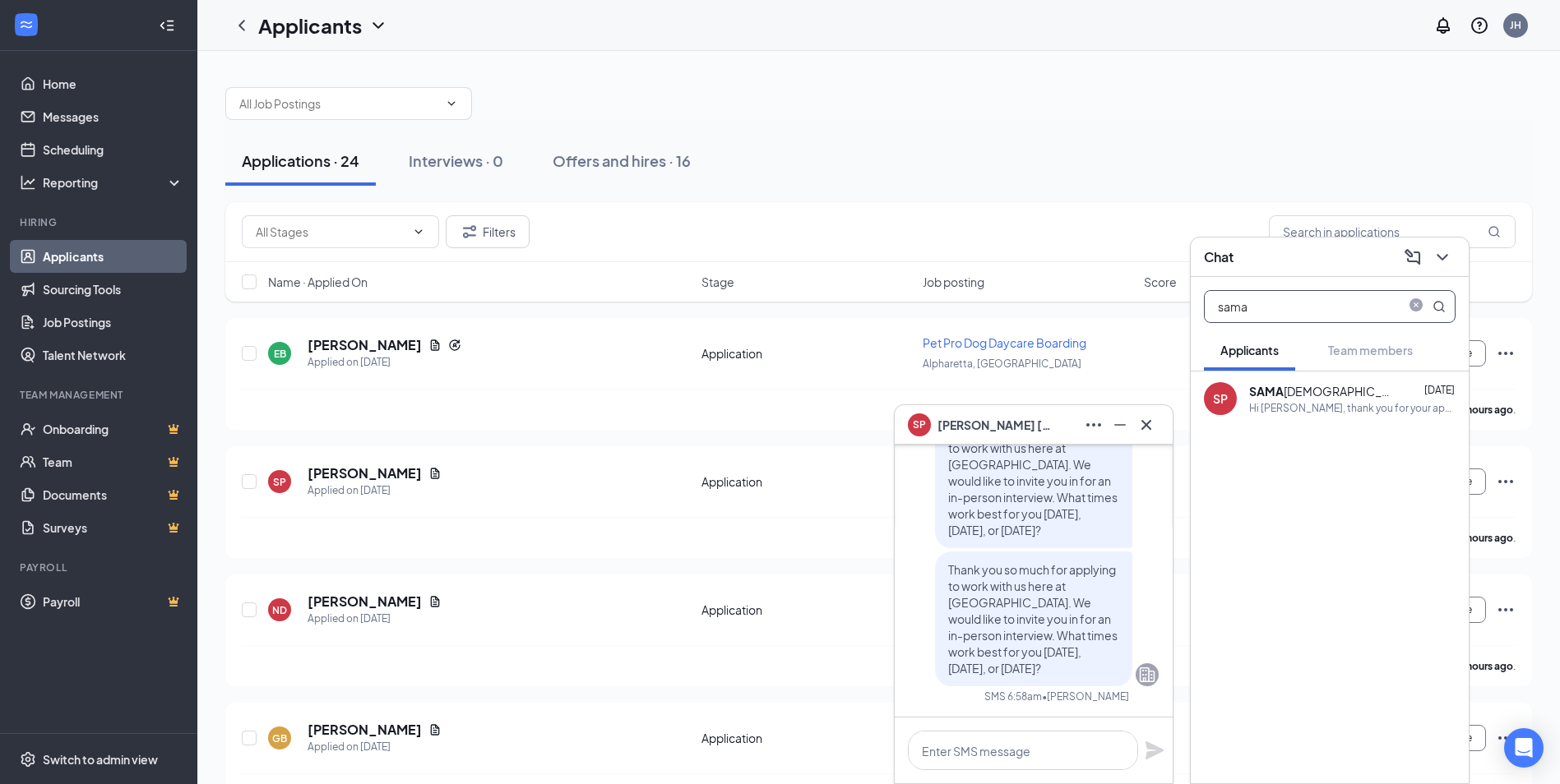
click at [1309, 309] on input "sama" at bounding box center [1303, 306] width 195 height 31
type input "emanu"
click at [1345, 397] on div "Emanu el Brown [DATE]" at bounding box center [1352, 391] width 206 height 16
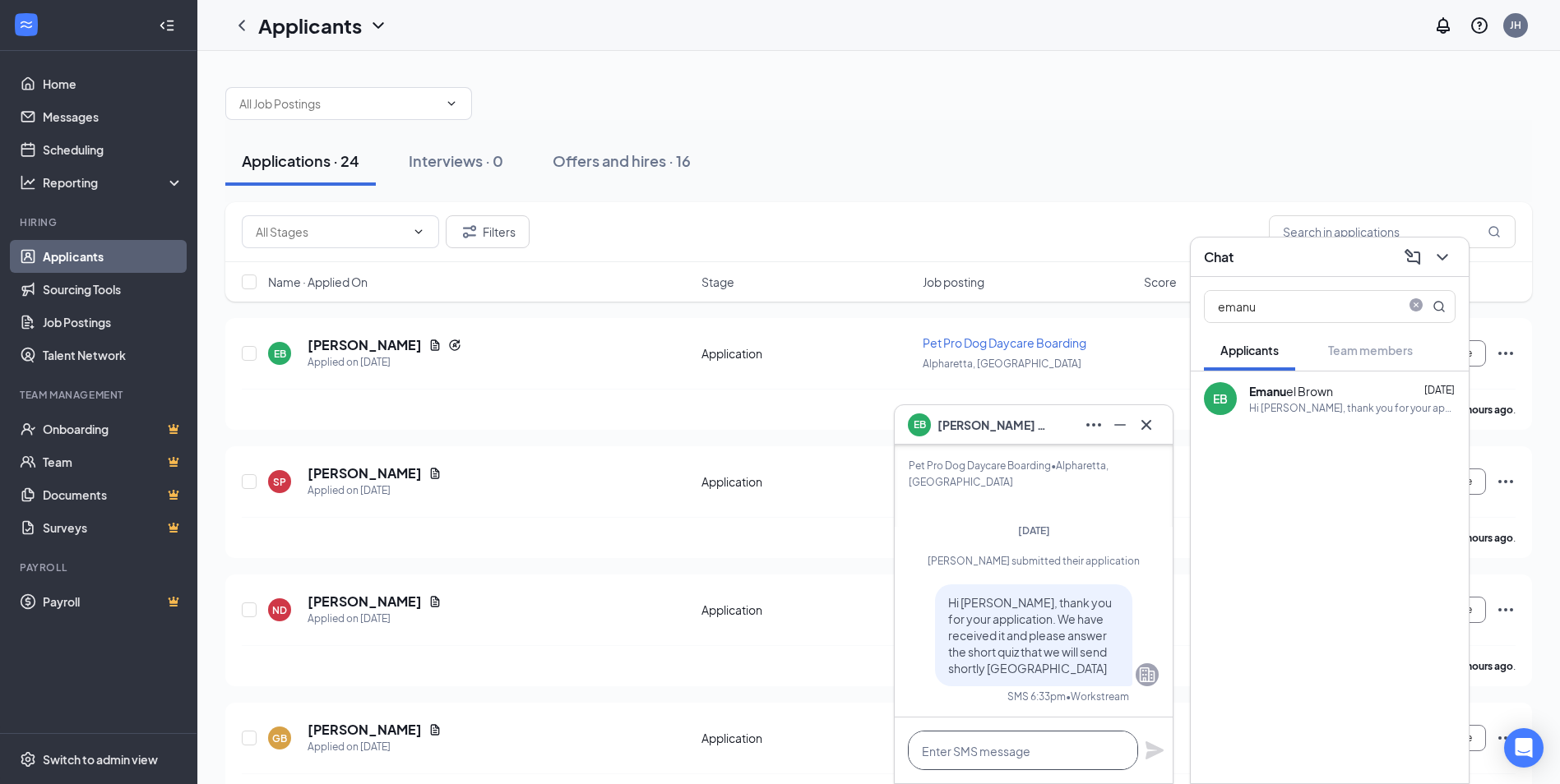
click at [1081, 750] on textarea at bounding box center [1023, 750] width 230 height 40
paste textarea "Thank you so much for applying to work with us here at [GEOGRAPHIC_DATA]. We wo…"
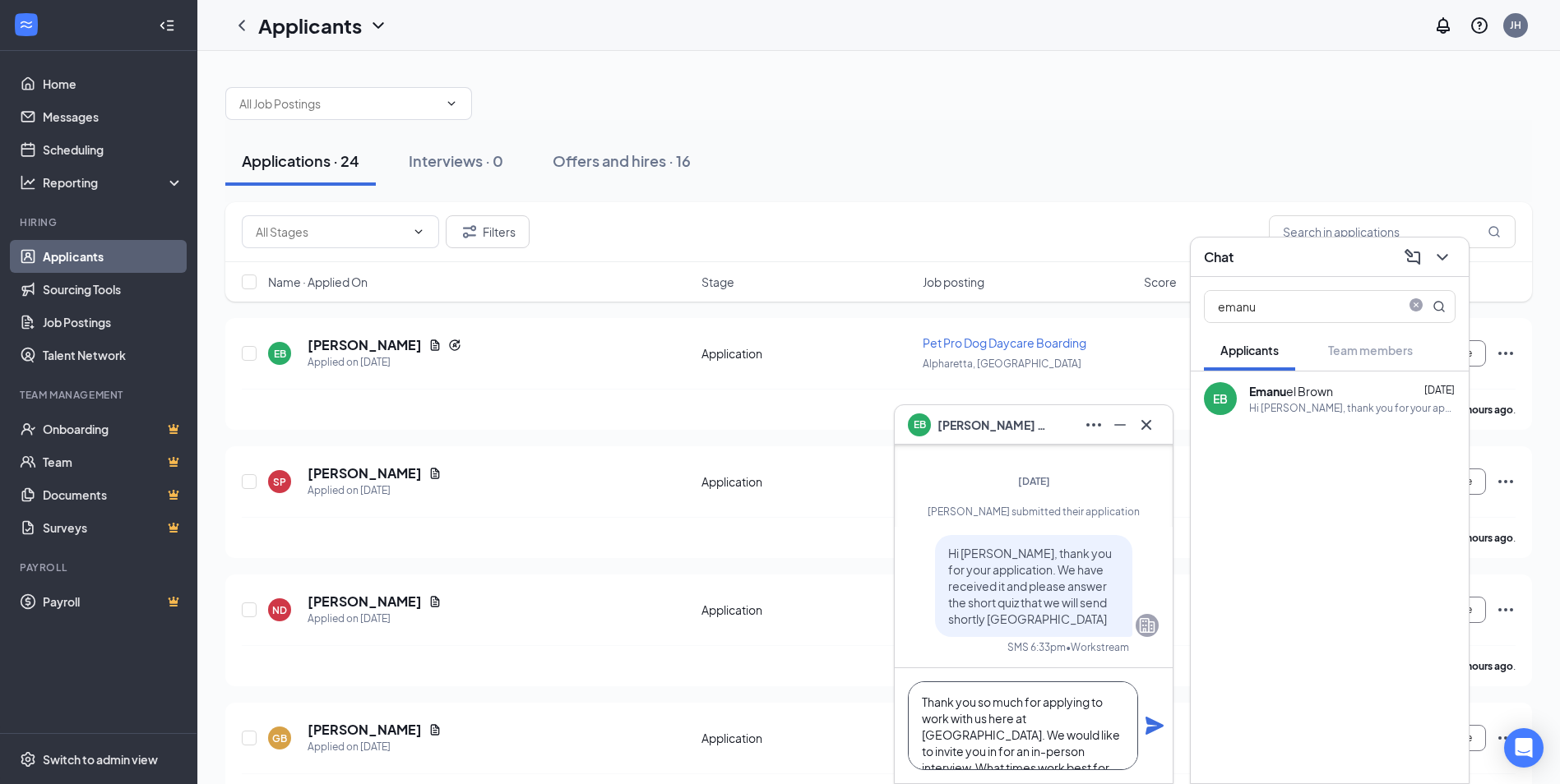
scroll to position [50, 0]
type textarea "Thank you so much for applying to work with us here at [GEOGRAPHIC_DATA]. We wo…"
click at [1157, 719] on icon "Plane" at bounding box center [1155, 726] width 19 height 19
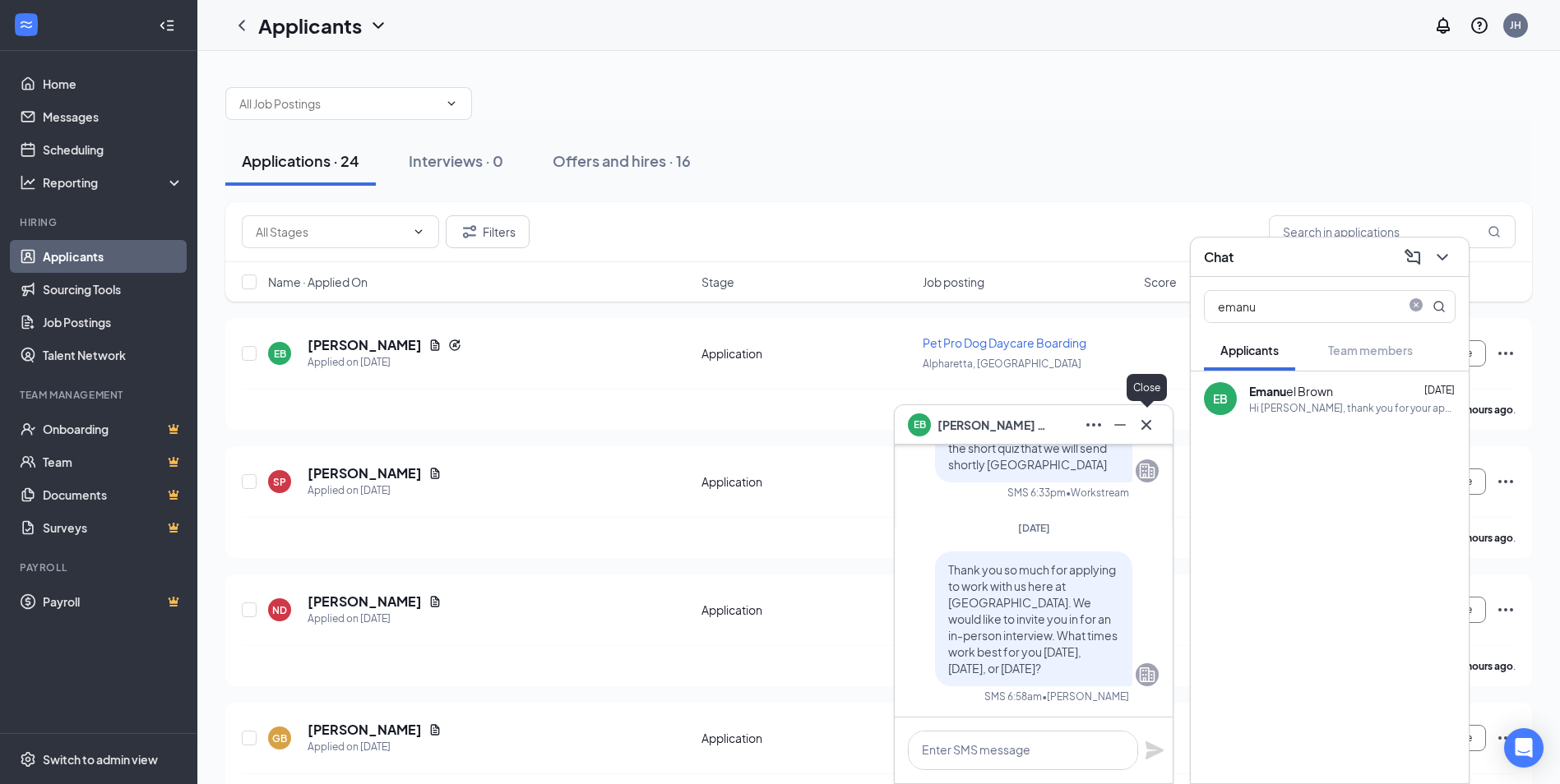
scroll to position [0, 0]
click at [1146, 416] on icon "Cross" at bounding box center [1146, 424] width 19 height 19
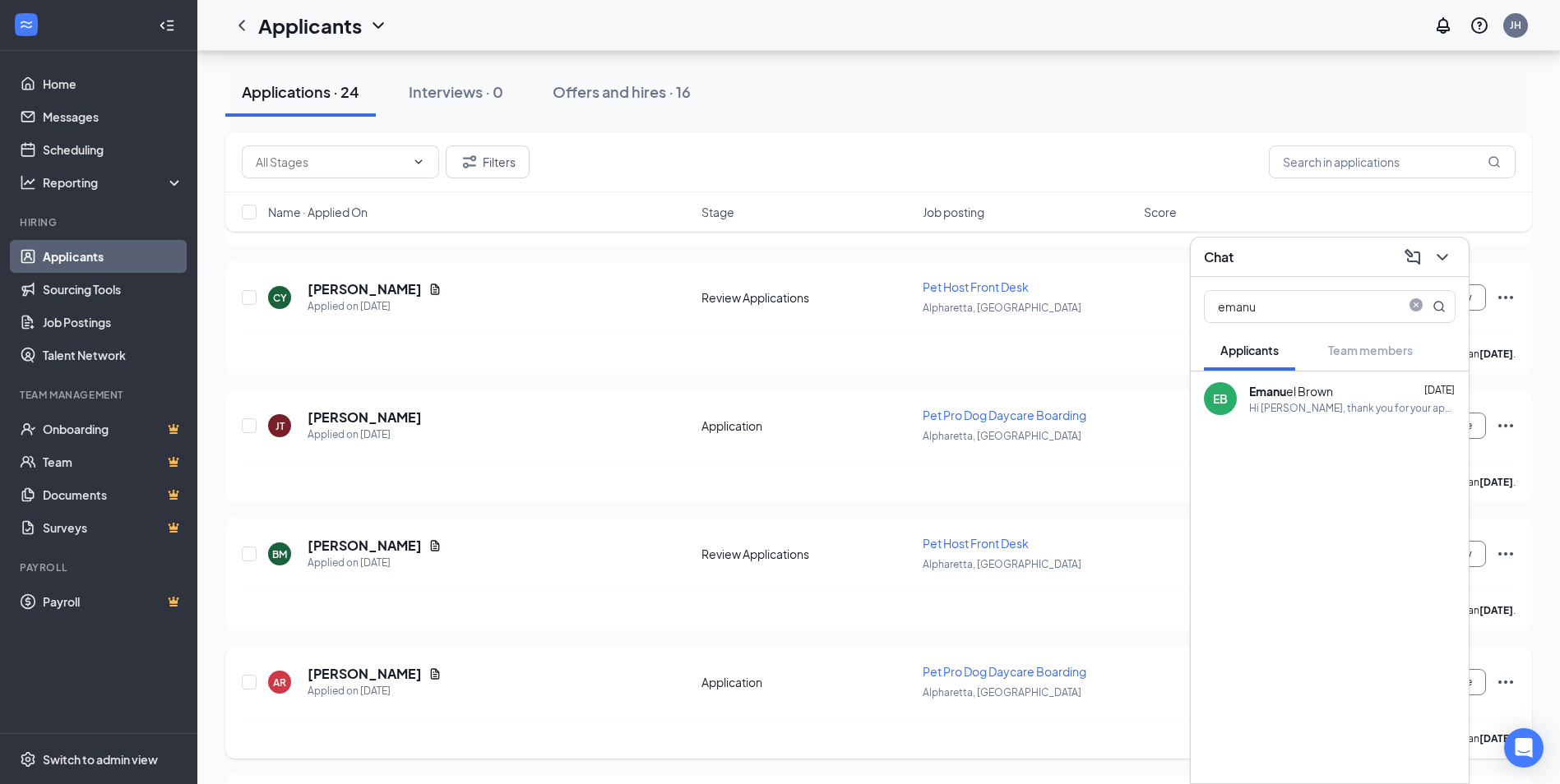
scroll to position [2615, 0]
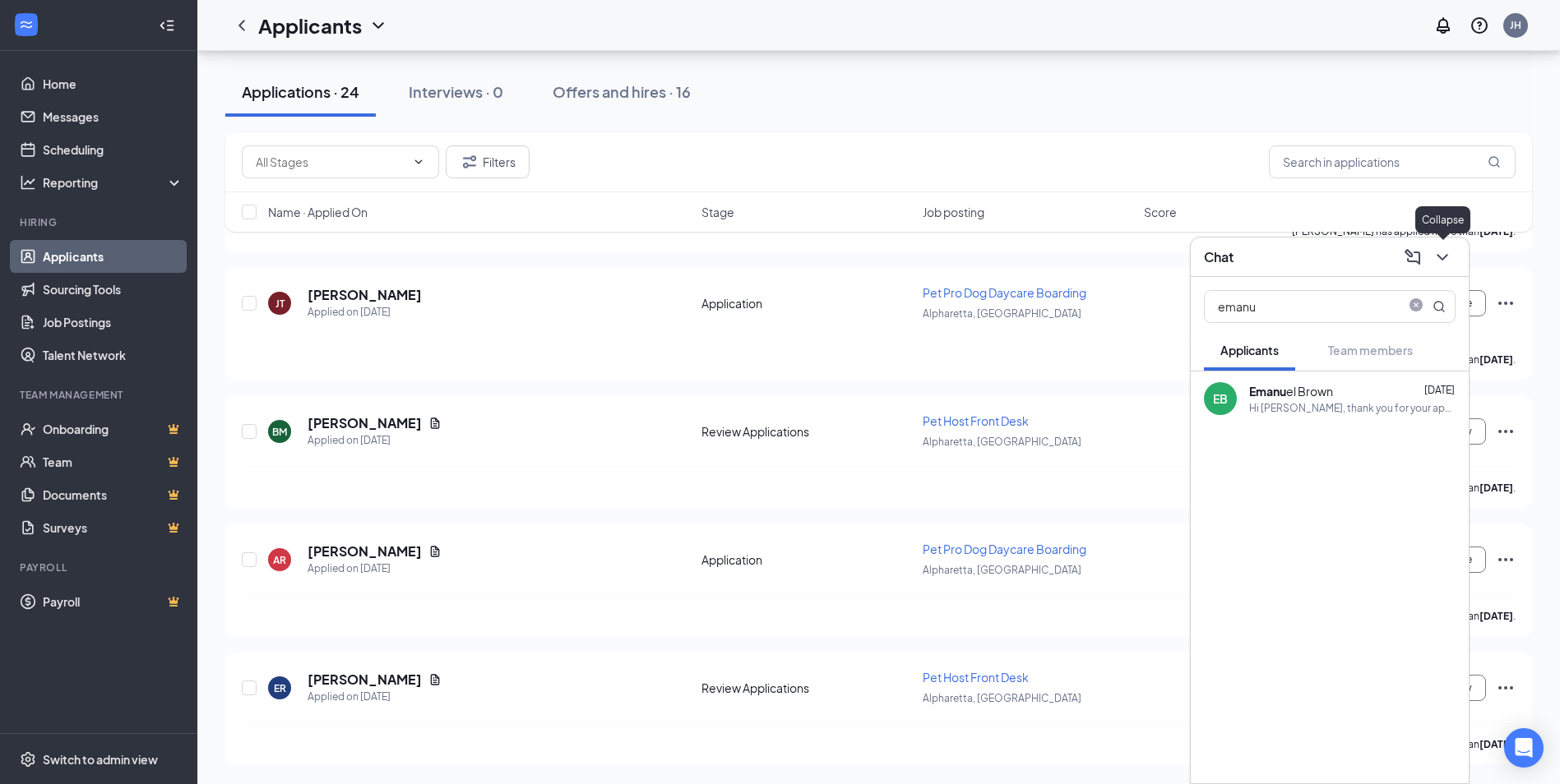
click at [1450, 253] on icon "ChevronDown" at bounding box center [1442, 257] width 19 height 19
